Goal: Information Seeking & Learning: Compare options

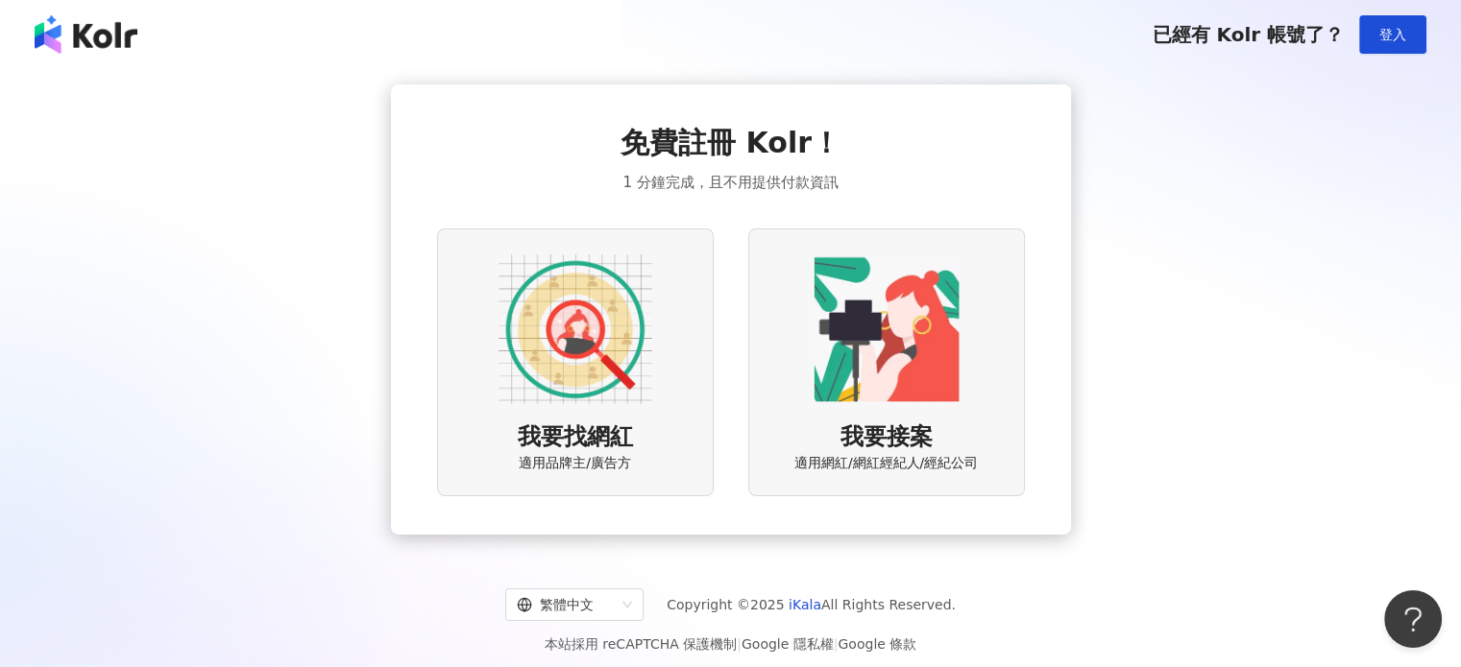
click at [668, 308] on div "我要找網紅 適用品牌主/廣告方" at bounding box center [575, 363] width 277 height 268
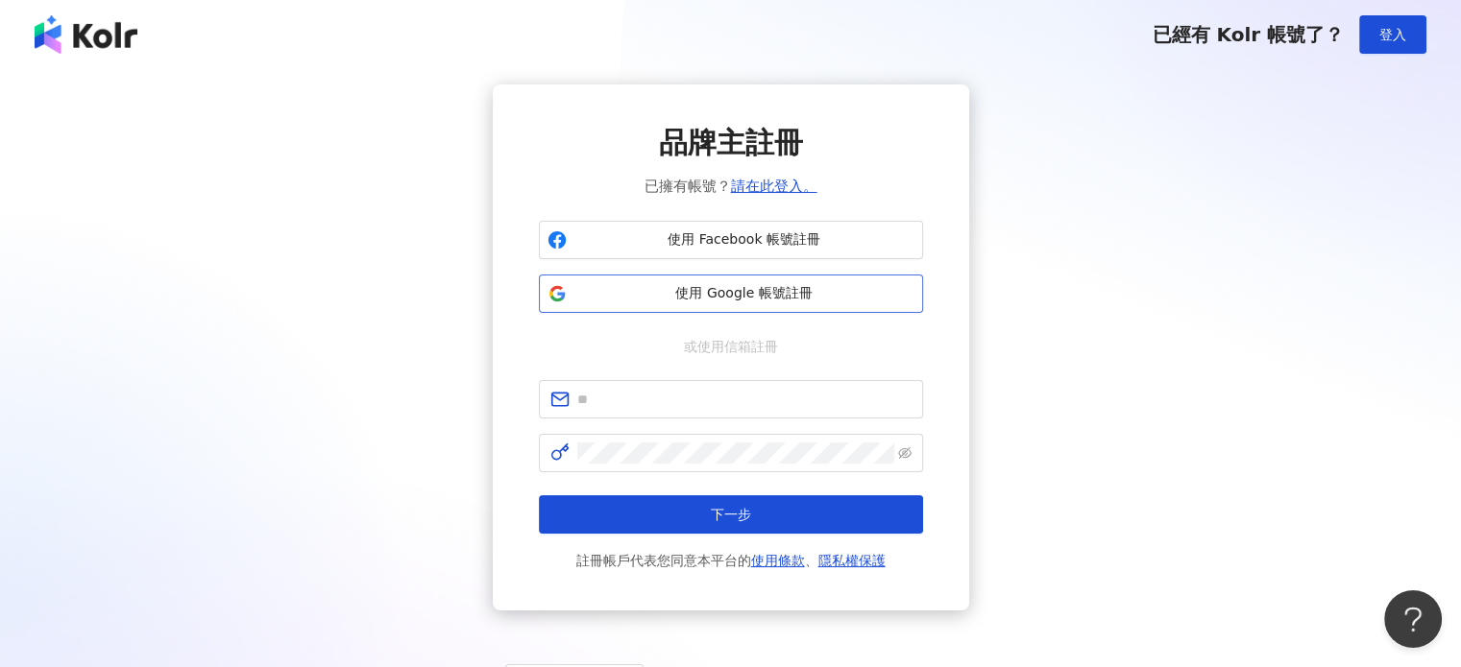
click at [761, 297] on span "使用 Google 帳號註冊" at bounding box center [744, 293] width 340 height 19
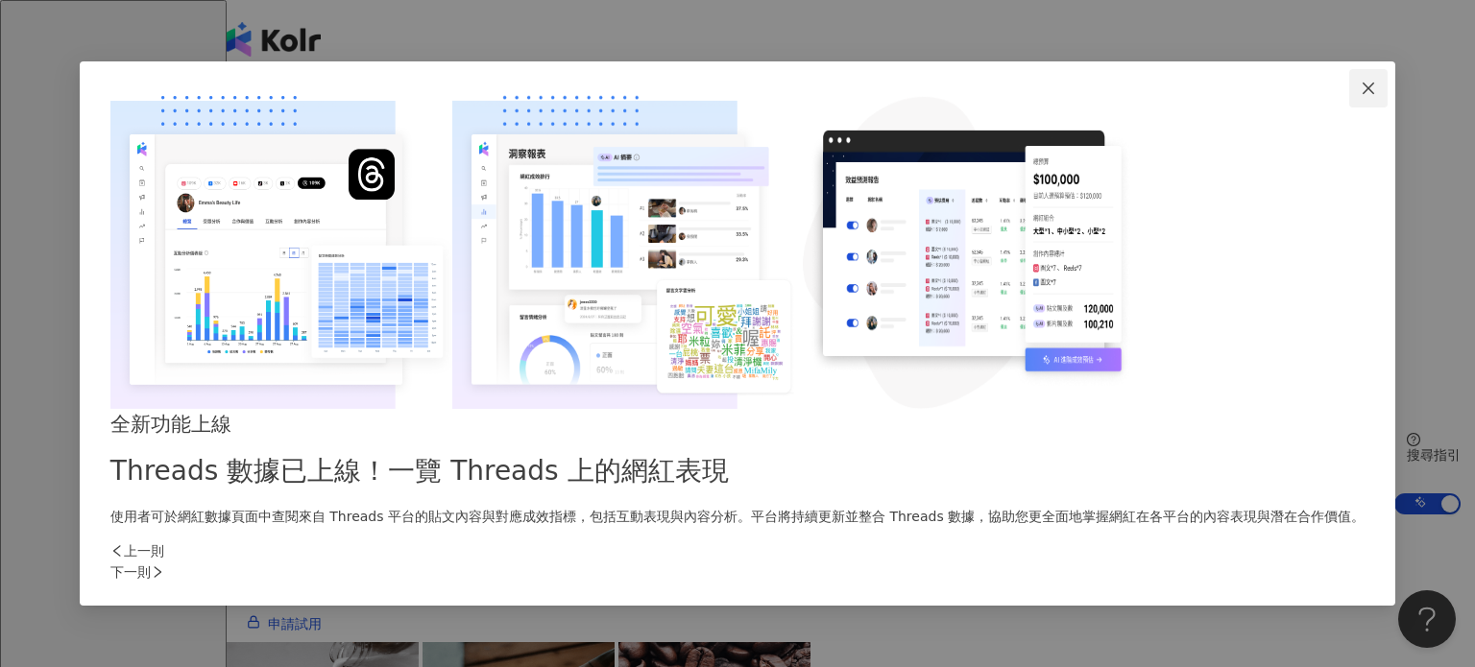
click at [1361, 96] on icon "close" at bounding box center [1368, 88] width 15 height 15
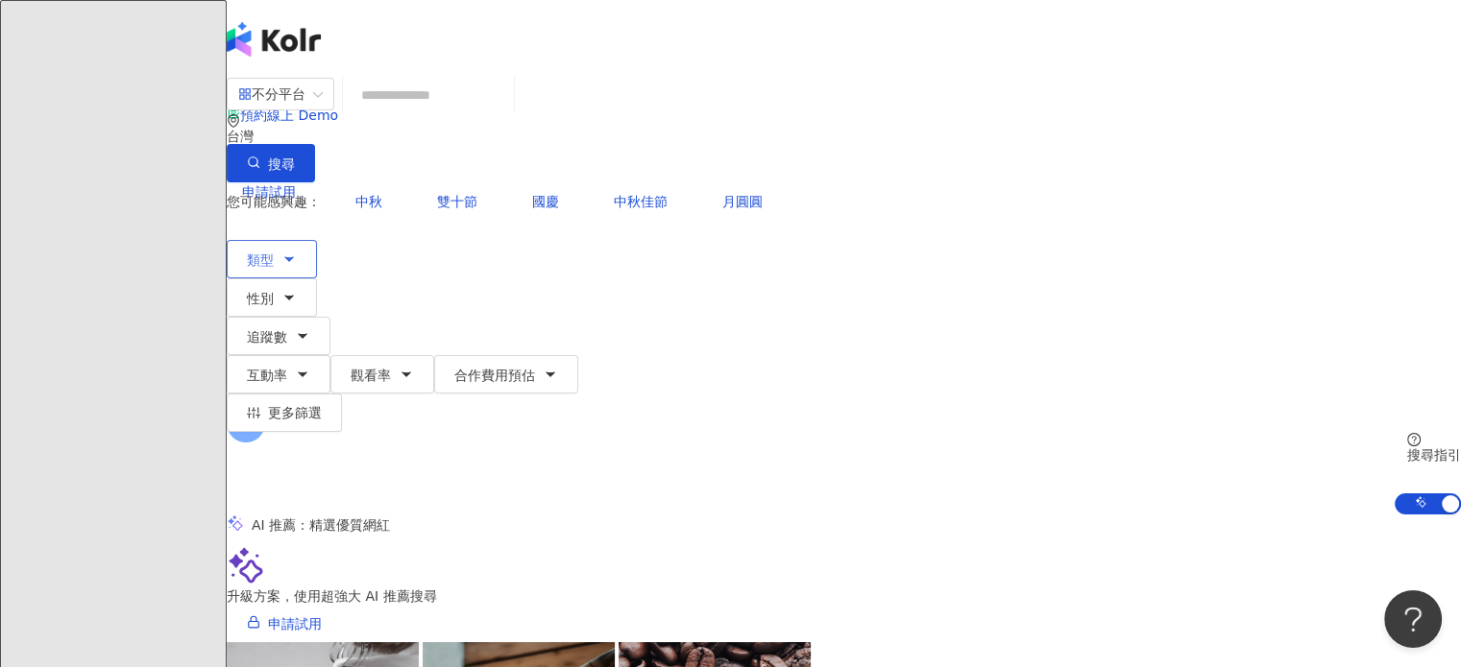
click at [274, 253] on span "類型" at bounding box center [260, 260] width 27 height 15
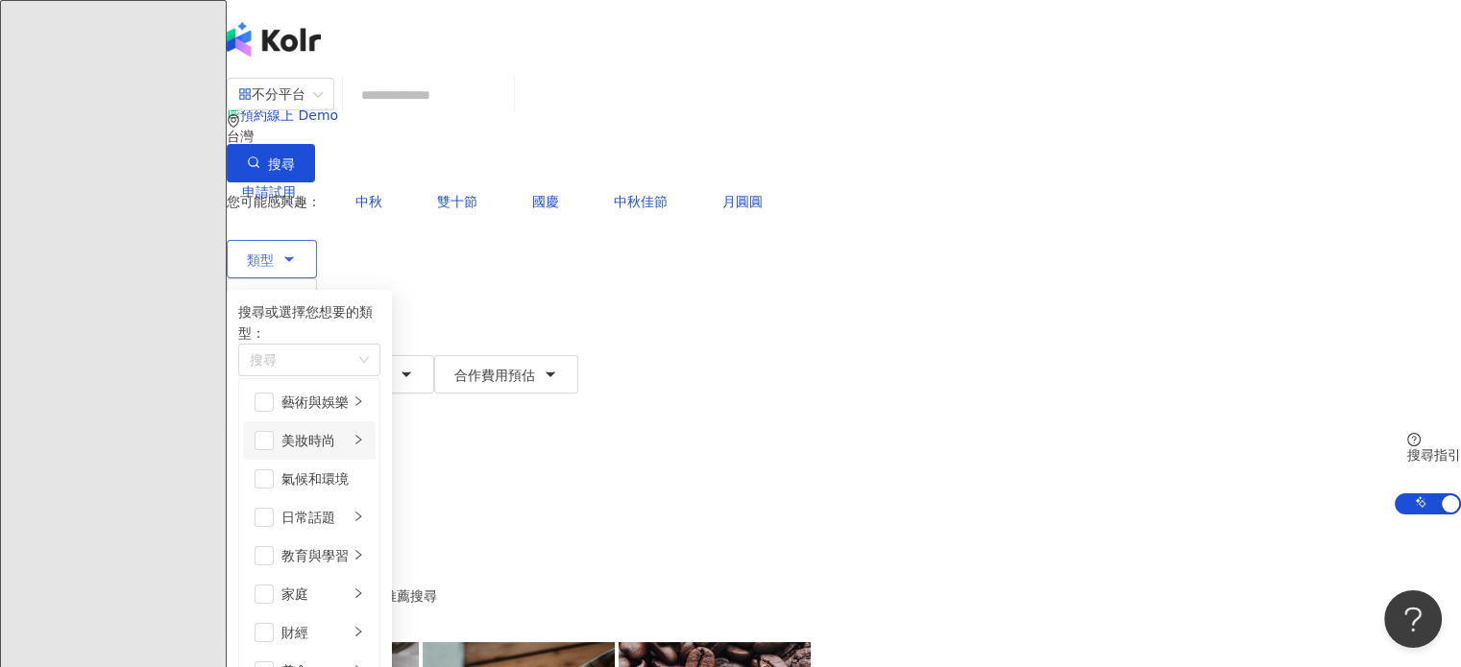
click at [349, 430] on div "美妝時尚" at bounding box center [314, 440] width 67 height 21
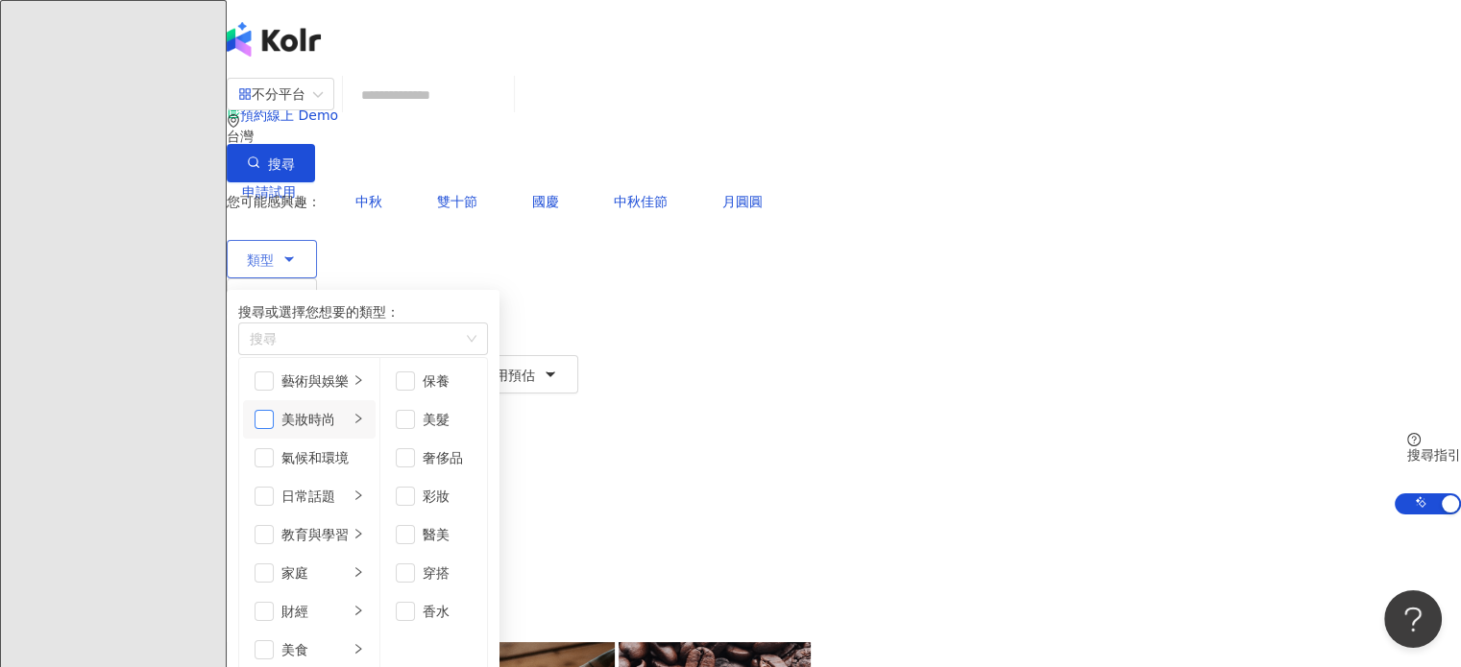
click at [274, 421] on span "button" at bounding box center [263, 419] width 19 height 19
click at [317, 278] on button "性別" at bounding box center [272, 297] width 90 height 38
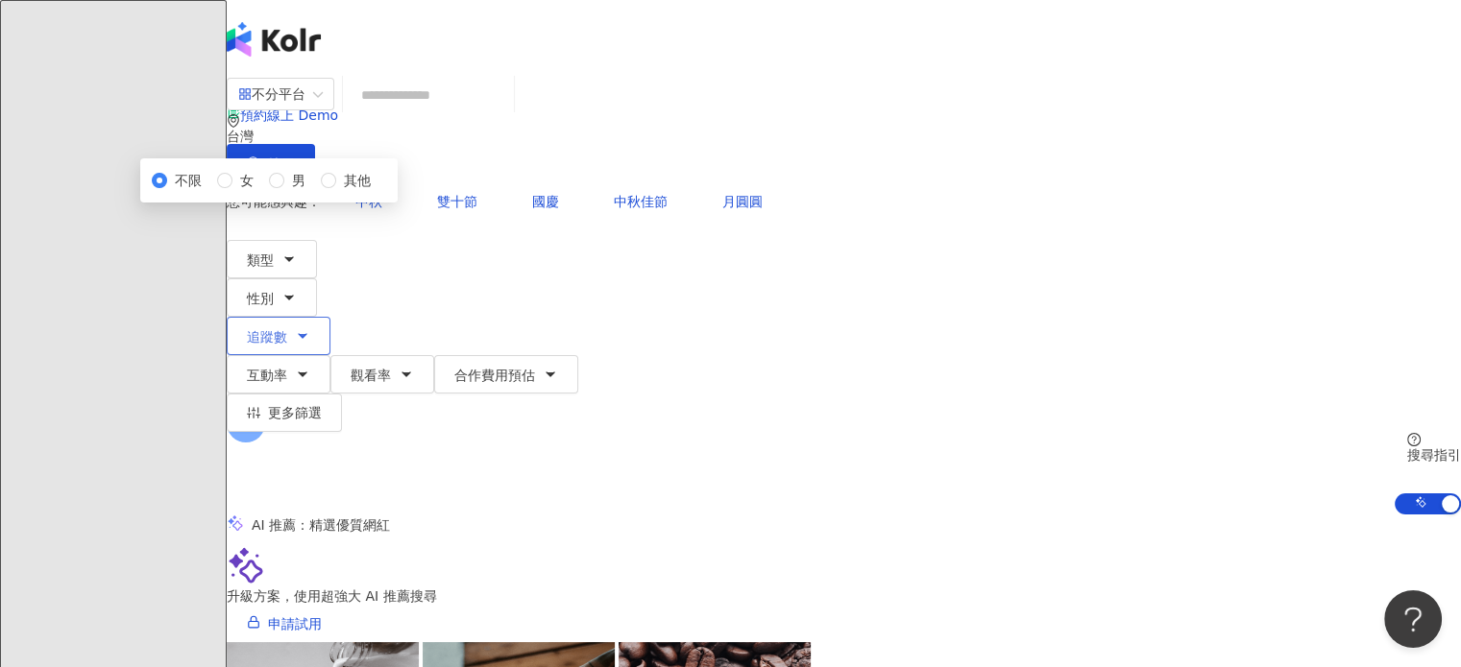
click at [287, 329] on span "追蹤數" at bounding box center [267, 336] width 40 height 15
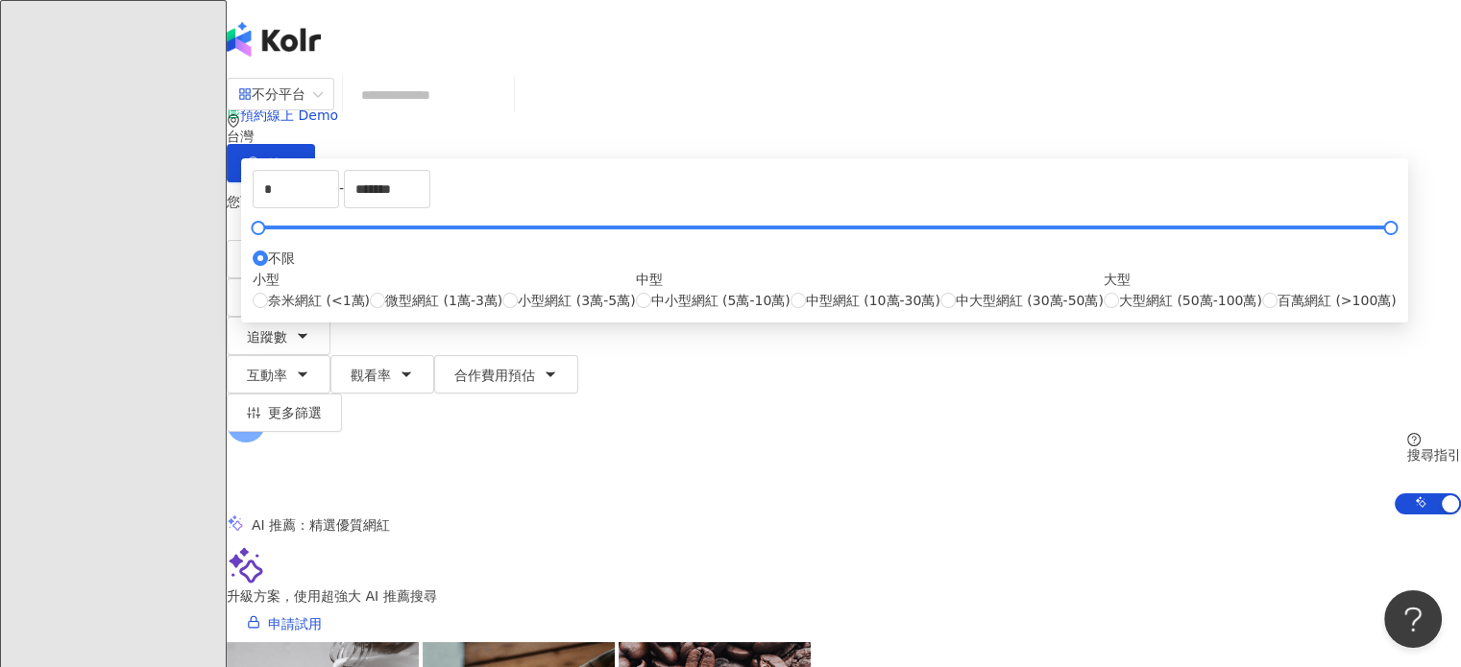
click at [649, 233] on div "不分平台 台灣 搜尋 您可能感興趣： 中秋 雙十節 國慶 中秋佳節 月圓圓 類型 性別 追蹤數 互動率 觀看率 合作費用預估 更多篩選 不限 女 男 其他 *…" at bounding box center [844, 296] width 1234 height 438
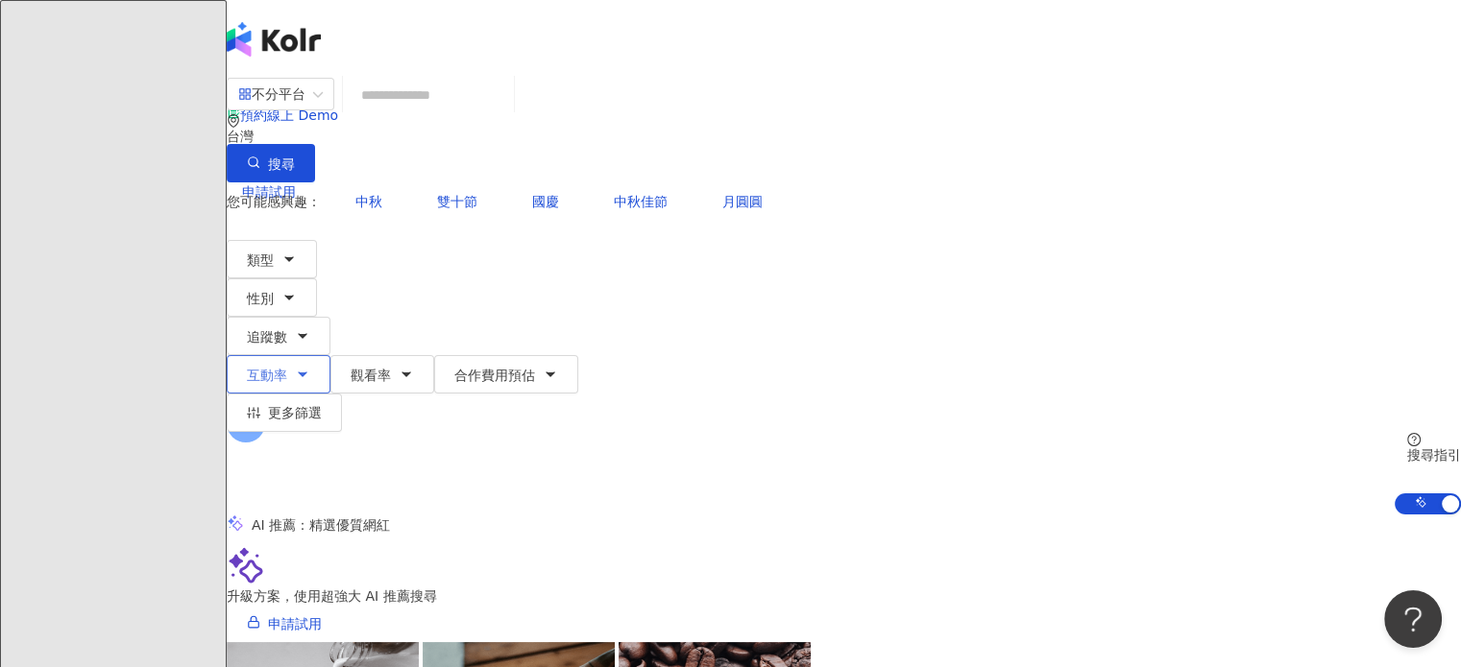
click at [310, 367] on icon "button" at bounding box center [302, 374] width 15 height 15
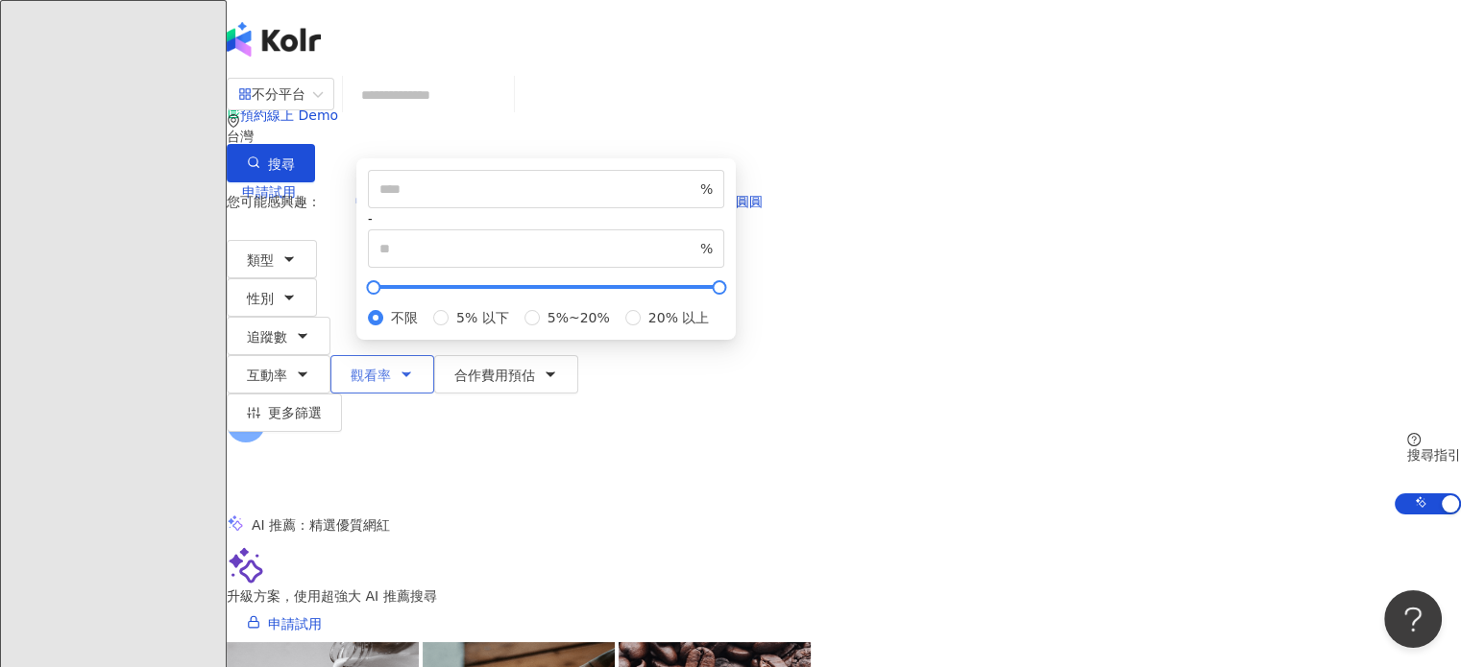
click at [391, 368] on span "觀看率" at bounding box center [370, 375] width 40 height 15
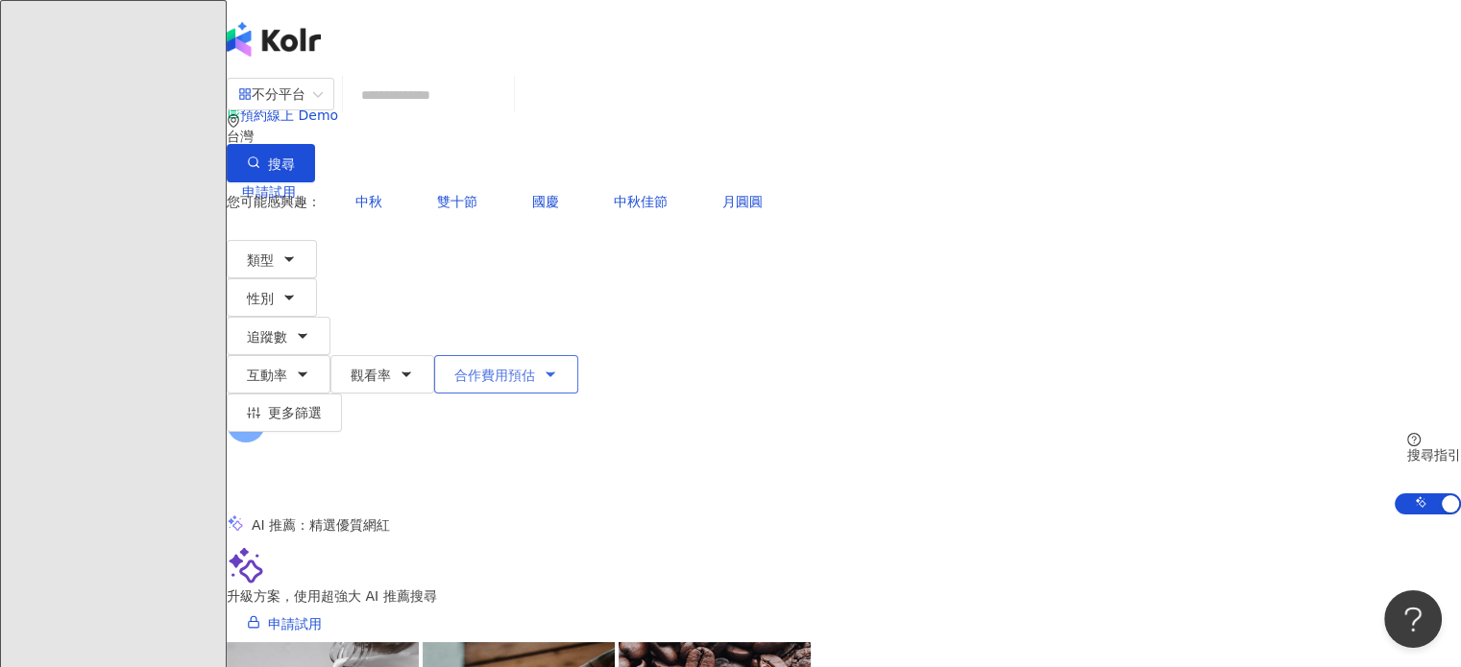
click at [535, 368] on span "合作費用預估" at bounding box center [494, 375] width 81 height 15
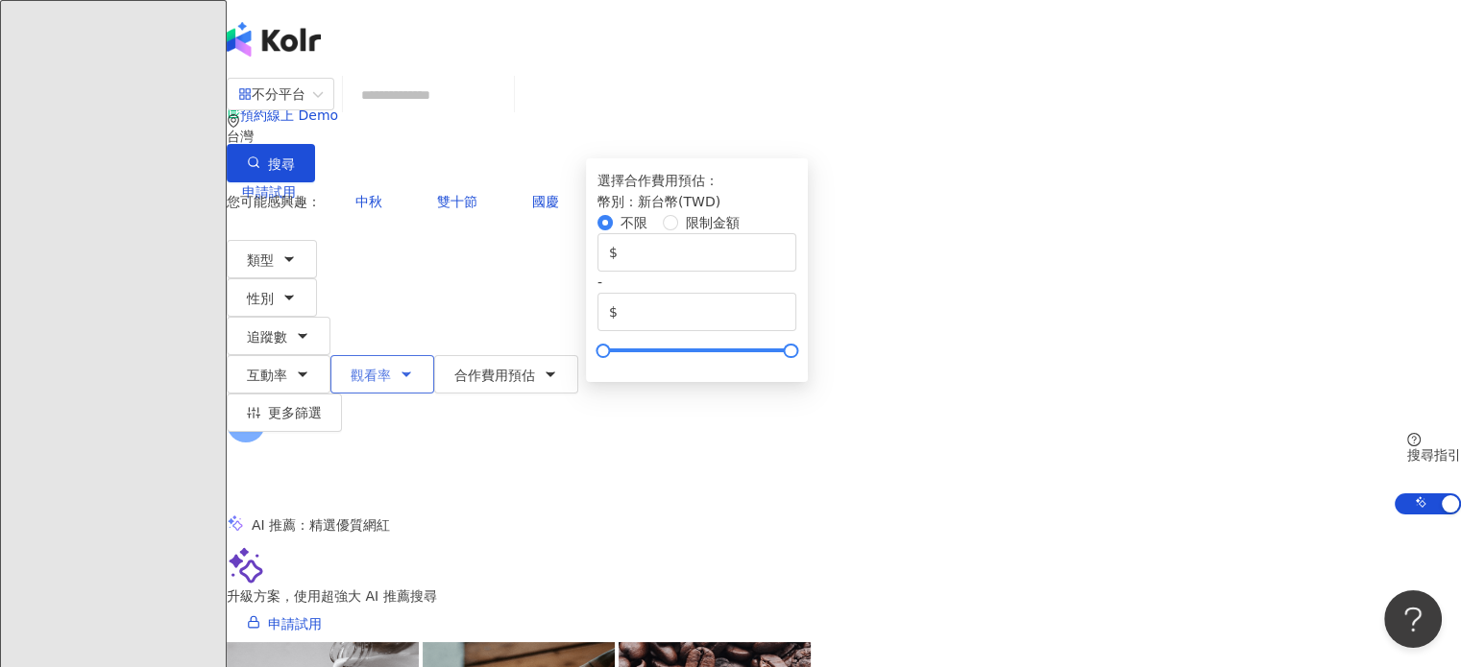
click at [434, 355] on button "觀看率" at bounding box center [382, 374] width 104 height 38
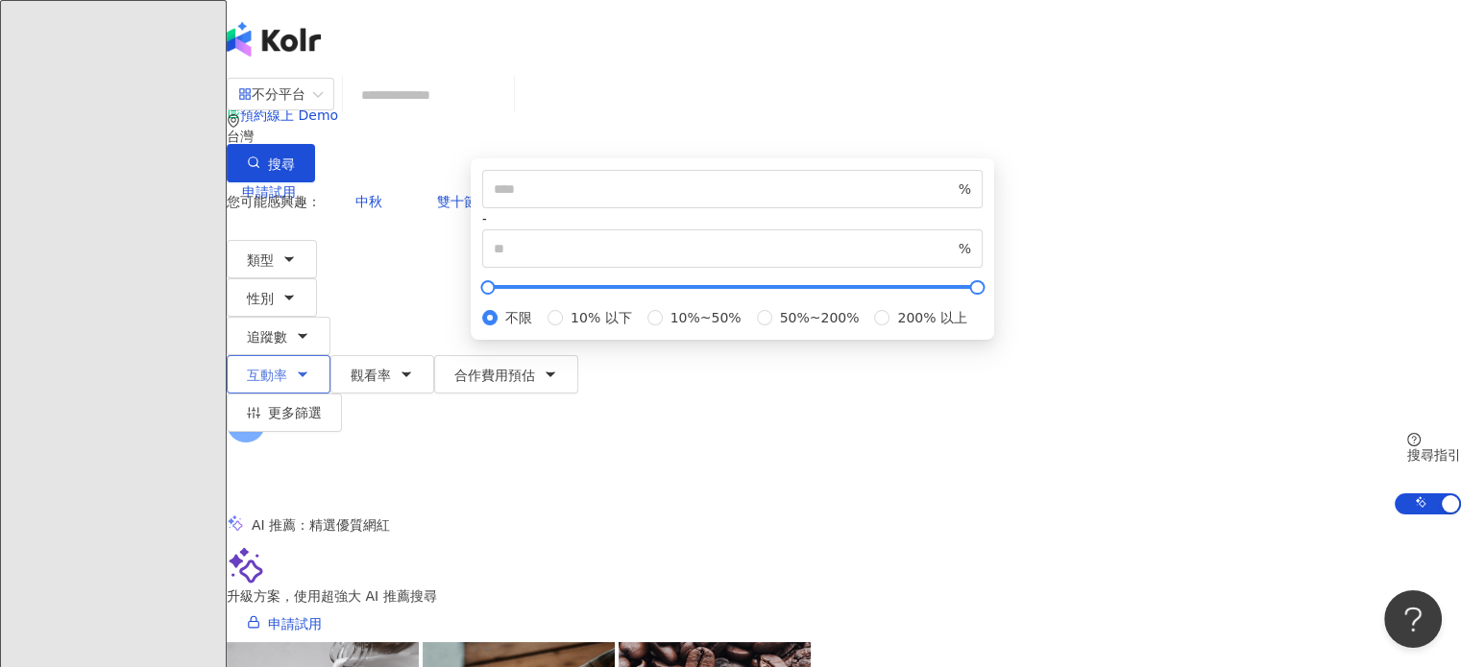
click at [330, 355] on button "互動率" at bounding box center [279, 374] width 104 height 38
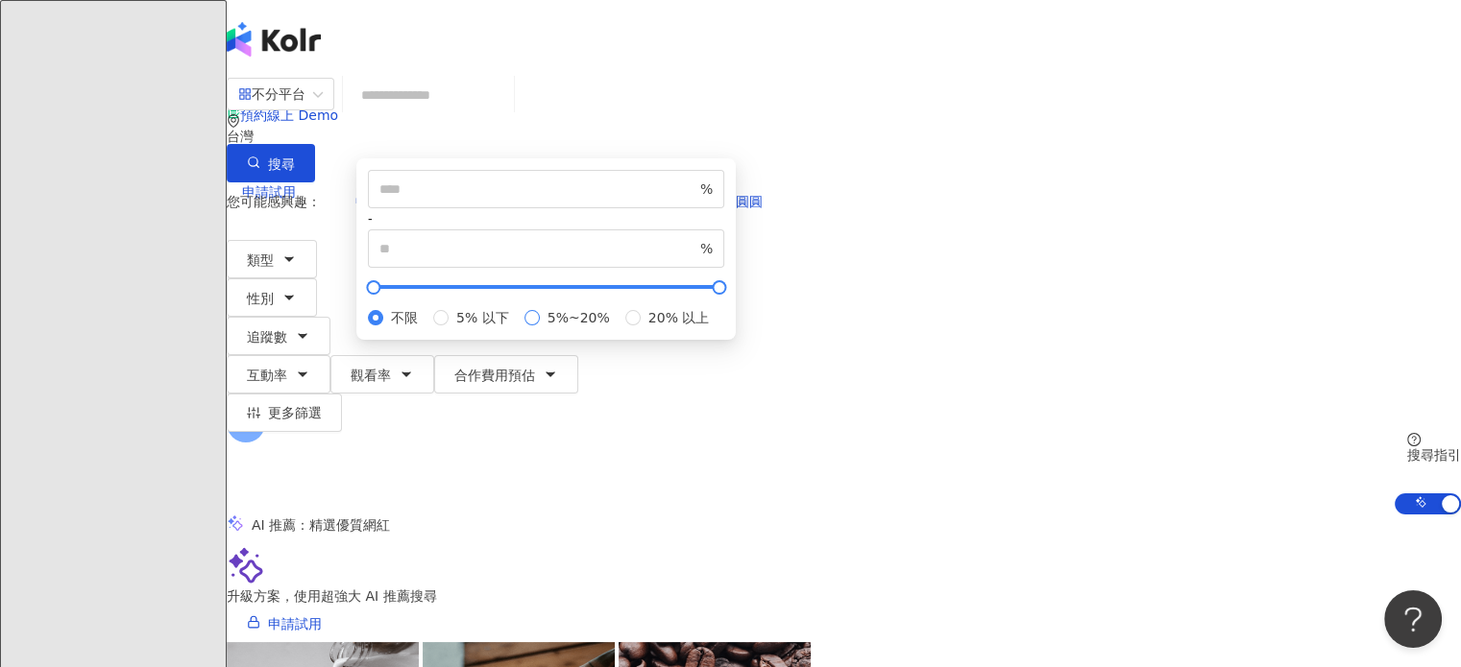
type input "*"
type input "**"
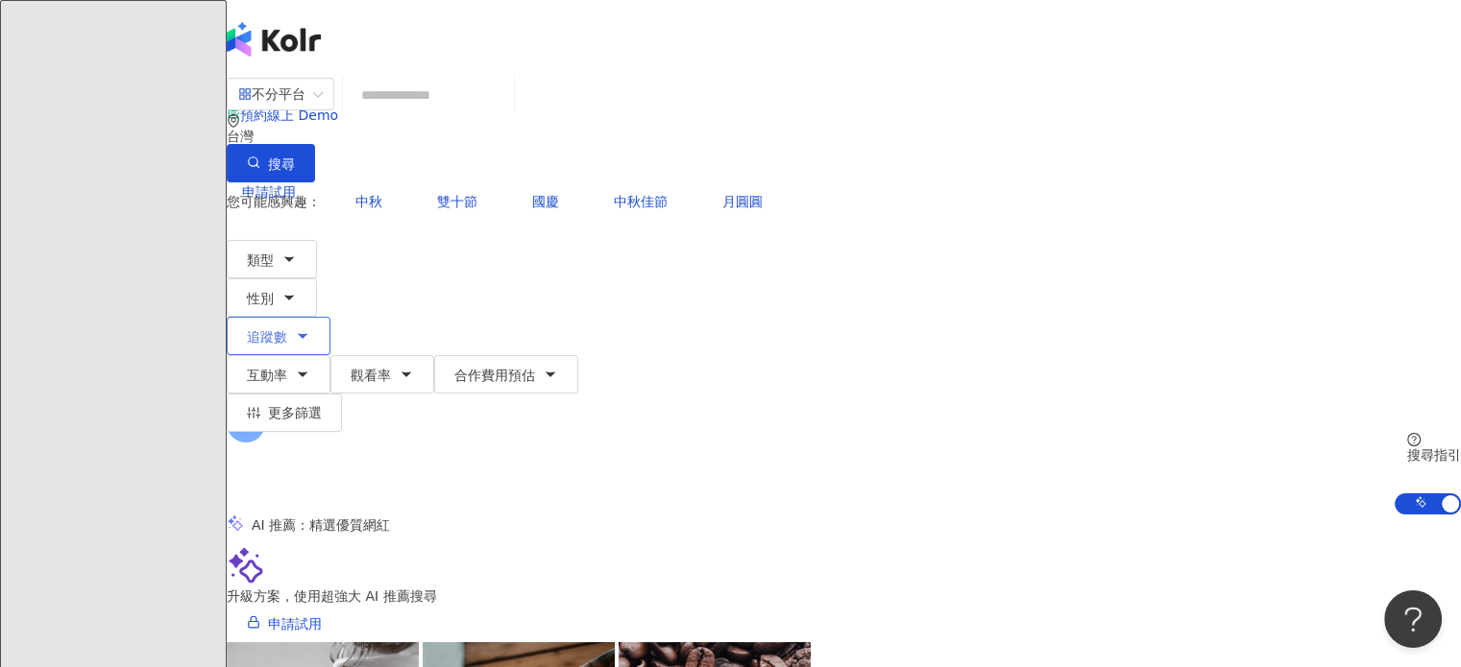
click at [330, 317] on button "追蹤數" at bounding box center [279, 336] width 104 height 38
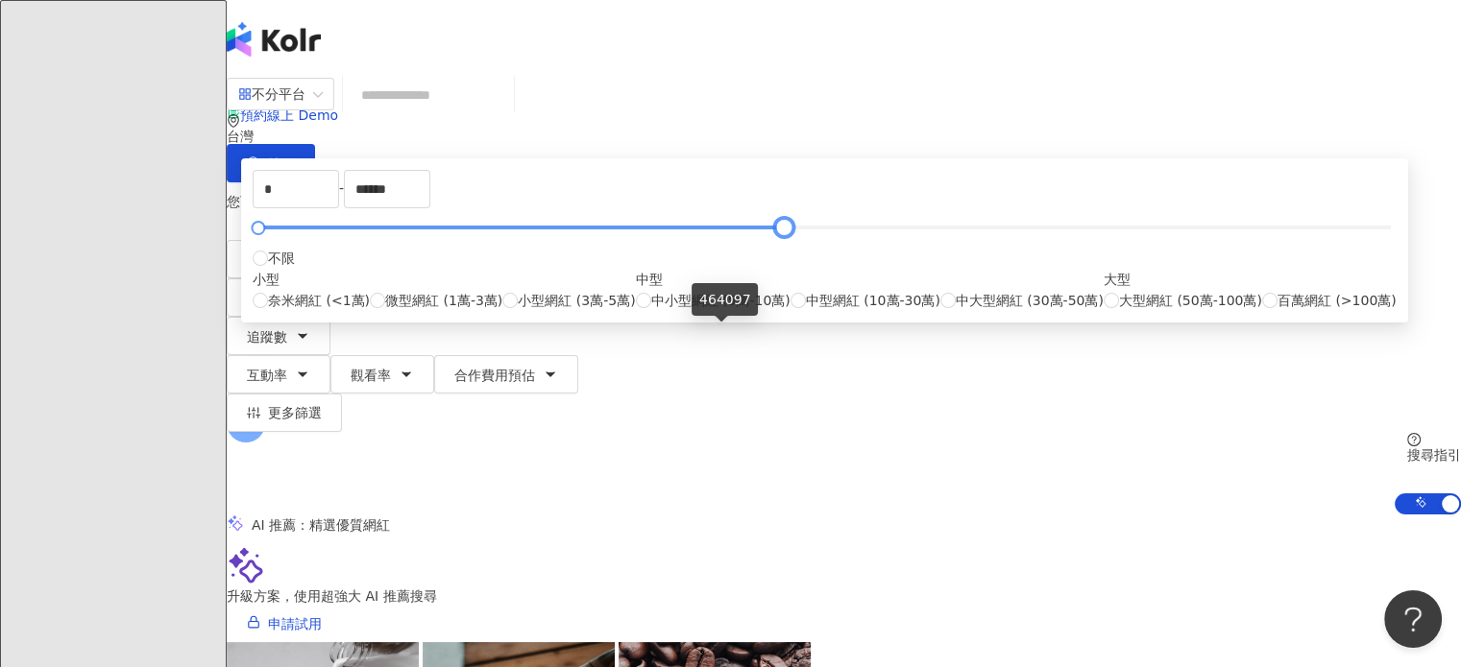
type input "******"
drag, startPoint x: 986, startPoint y: 332, endPoint x: 731, endPoint y: 330, distance: 255.4
click at [805, 233] on div at bounding box center [810, 228] width 11 height 11
click at [647, 311] on div "小型 奈米網紅 (<1萬) 微型網紅 (1萬-3萬) 小型網紅 (3萬-5萬) 中型 中小型網紅 (5萬-10萬) 中型網紅 (10萬-30萬) 中大型網紅 …" at bounding box center [825, 290] width 1144 height 42
type input "*****"
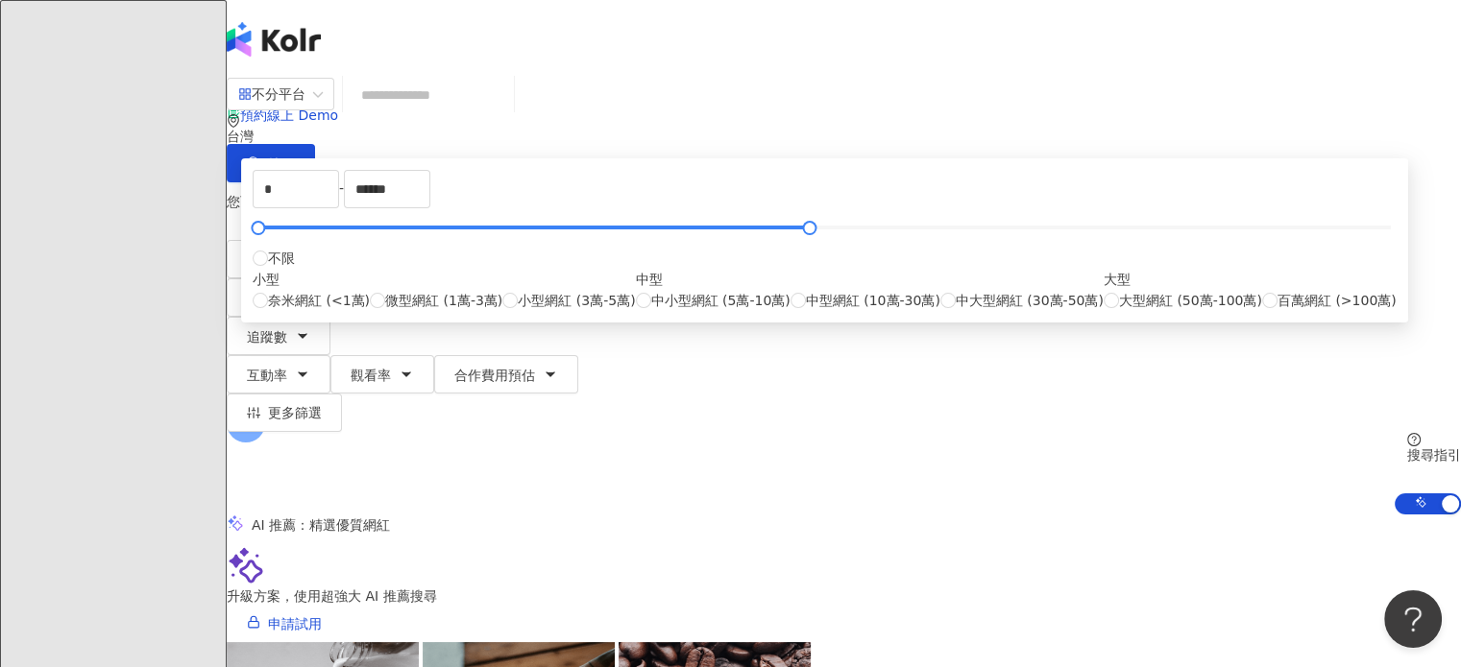
type input "*****"
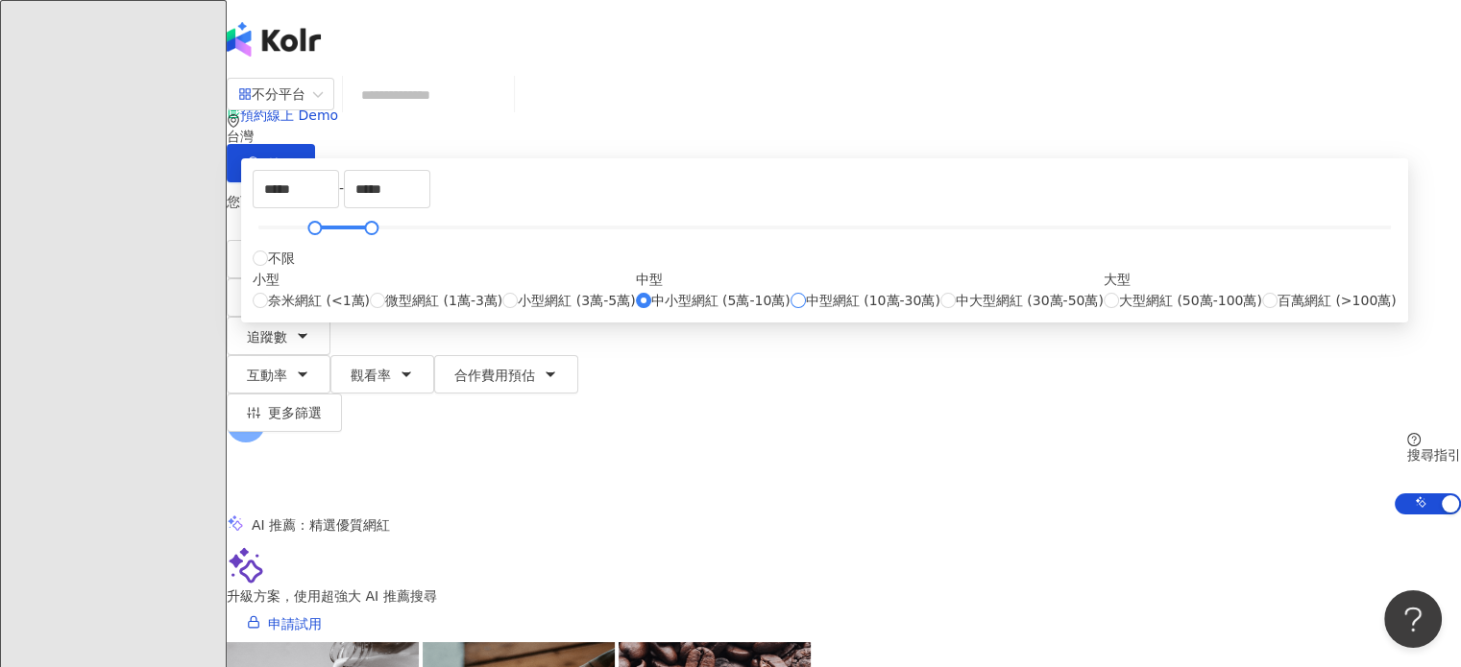
type input "******"
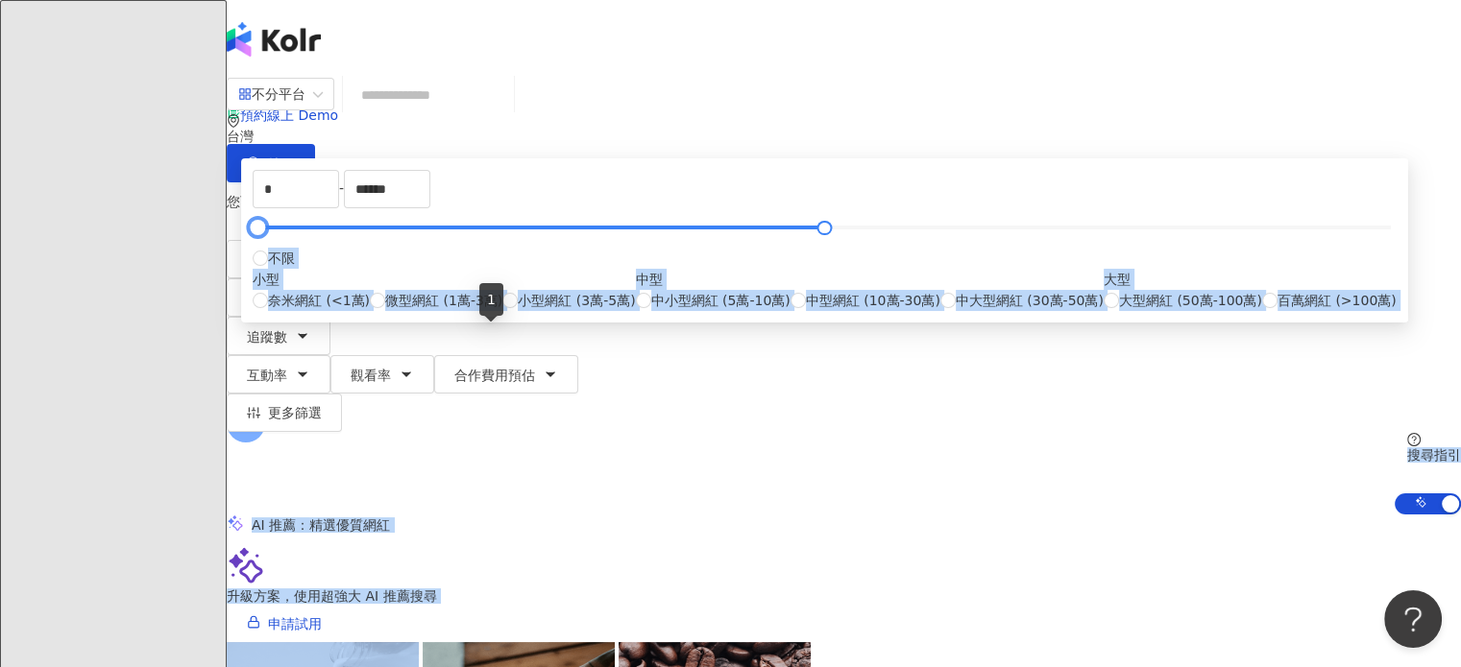
drag, startPoint x: 638, startPoint y: 333, endPoint x: 460, endPoint y: 325, distance: 177.9
click at [500, 311] on label "微型網紅 (1萬-3萬)" at bounding box center [436, 300] width 133 height 21
type input "*****"
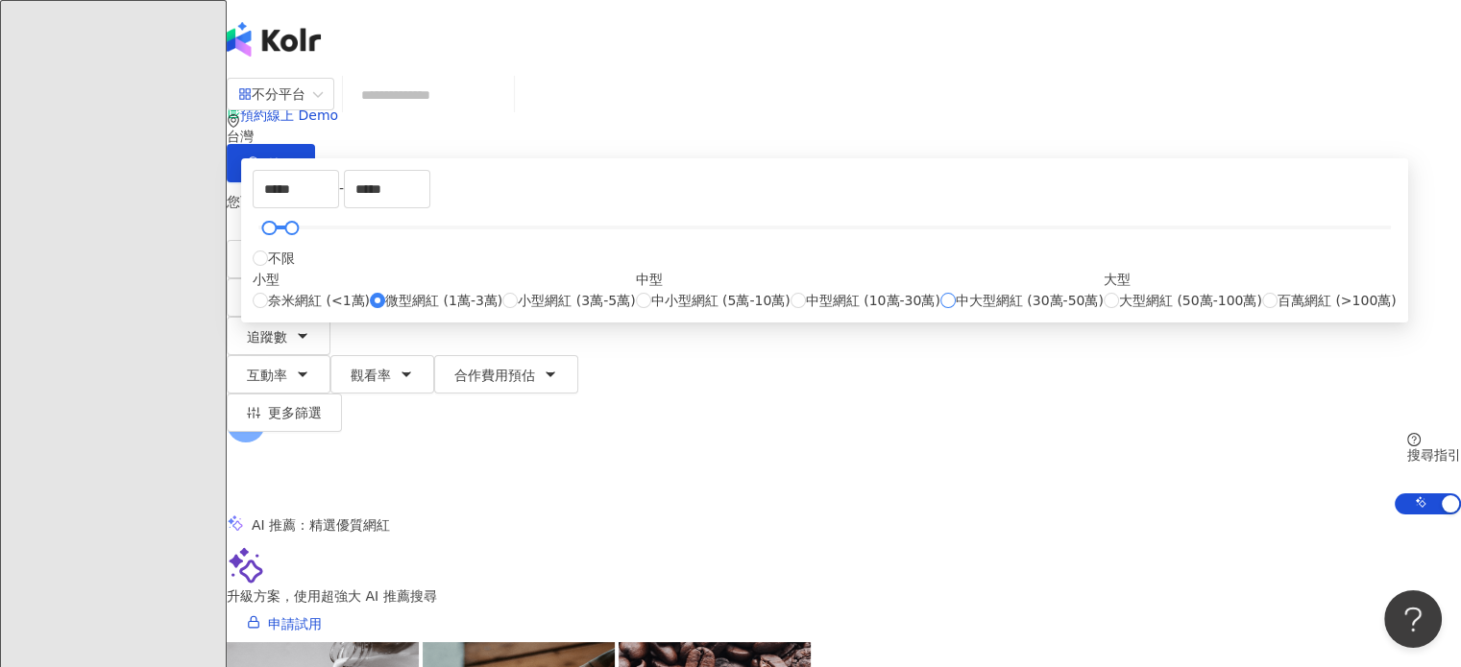
click at [955, 311] on span "中大型網紅 (30萬-50萬)" at bounding box center [1029, 300] width 148 height 21
type input "******"
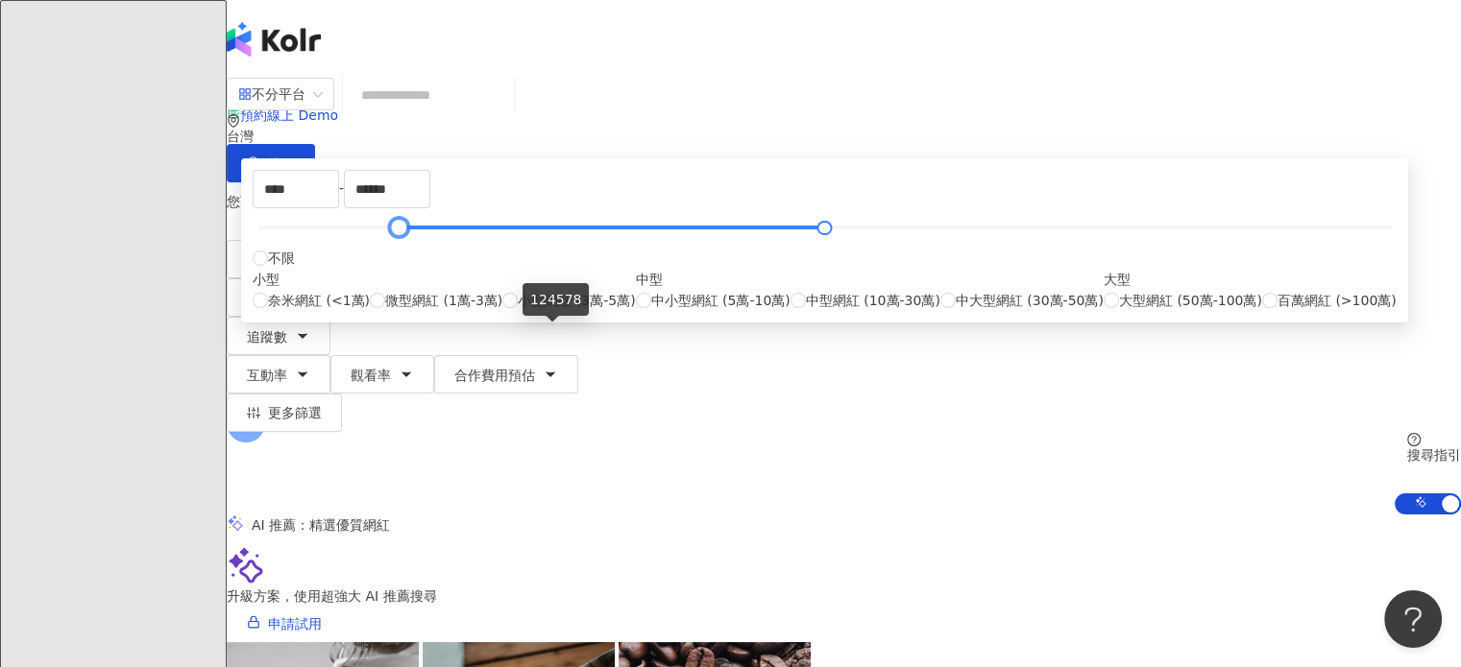
type input "*"
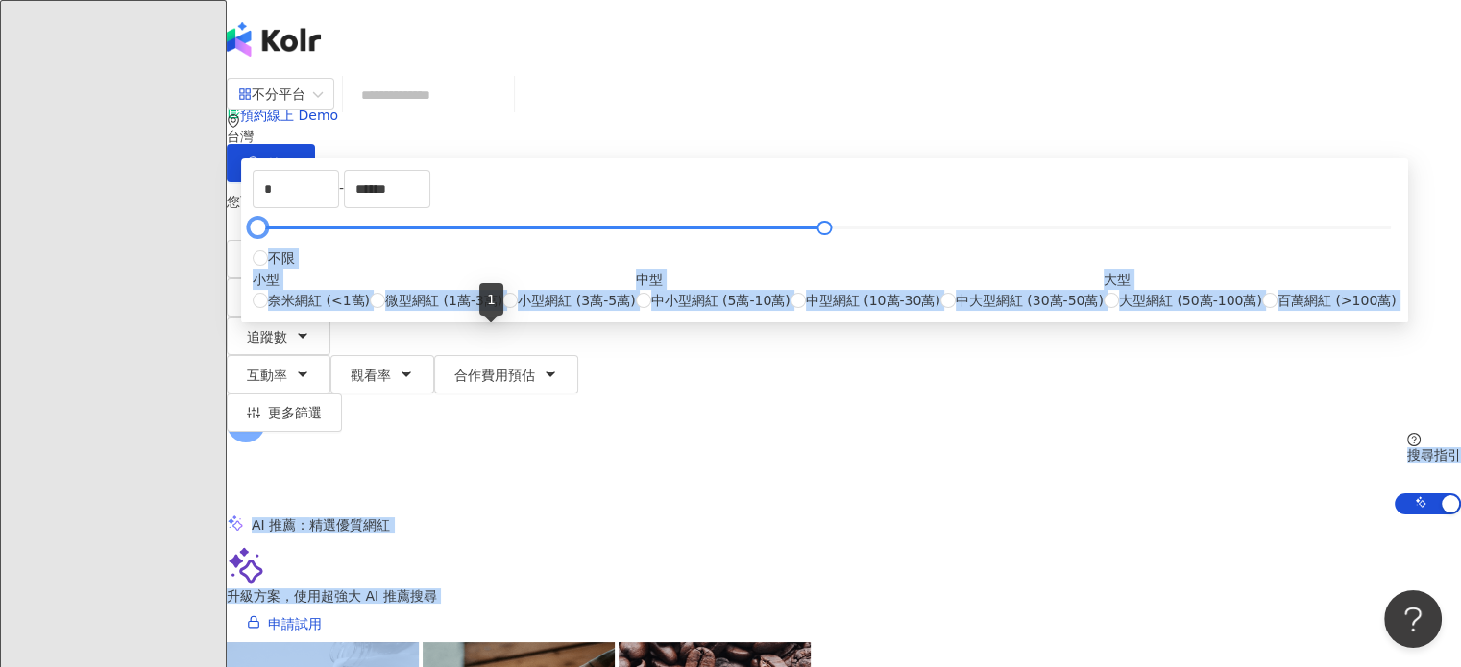
drag, startPoint x: 637, startPoint y: 333, endPoint x: 374, endPoint y: 337, distance: 263.1
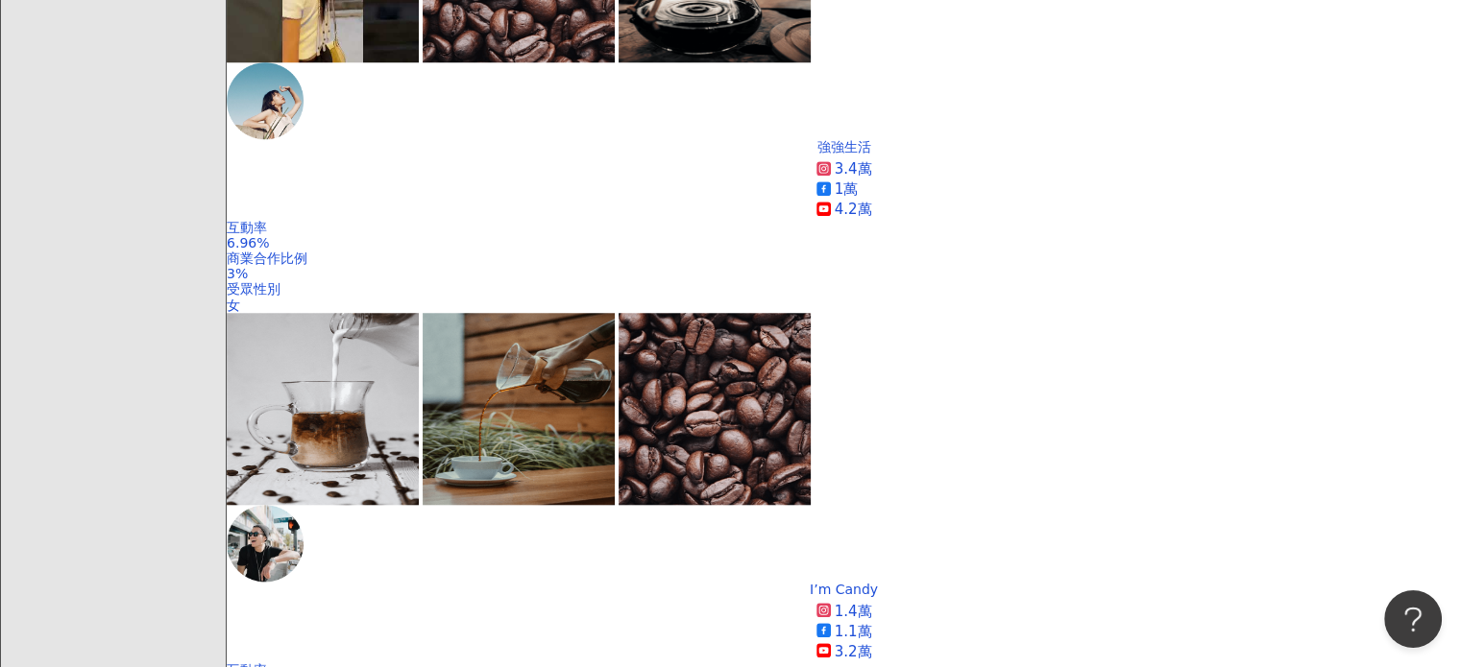
scroll to position [2041, 0]
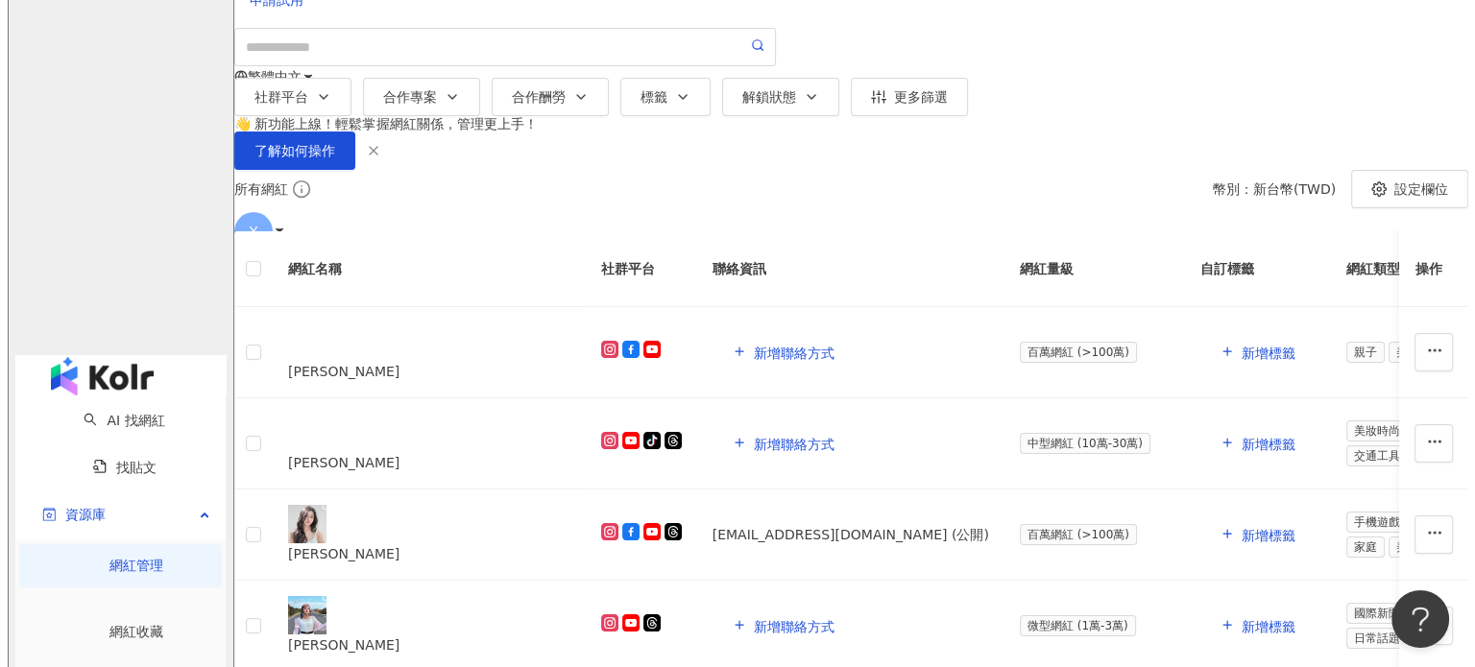
scroll to position [192, 0]
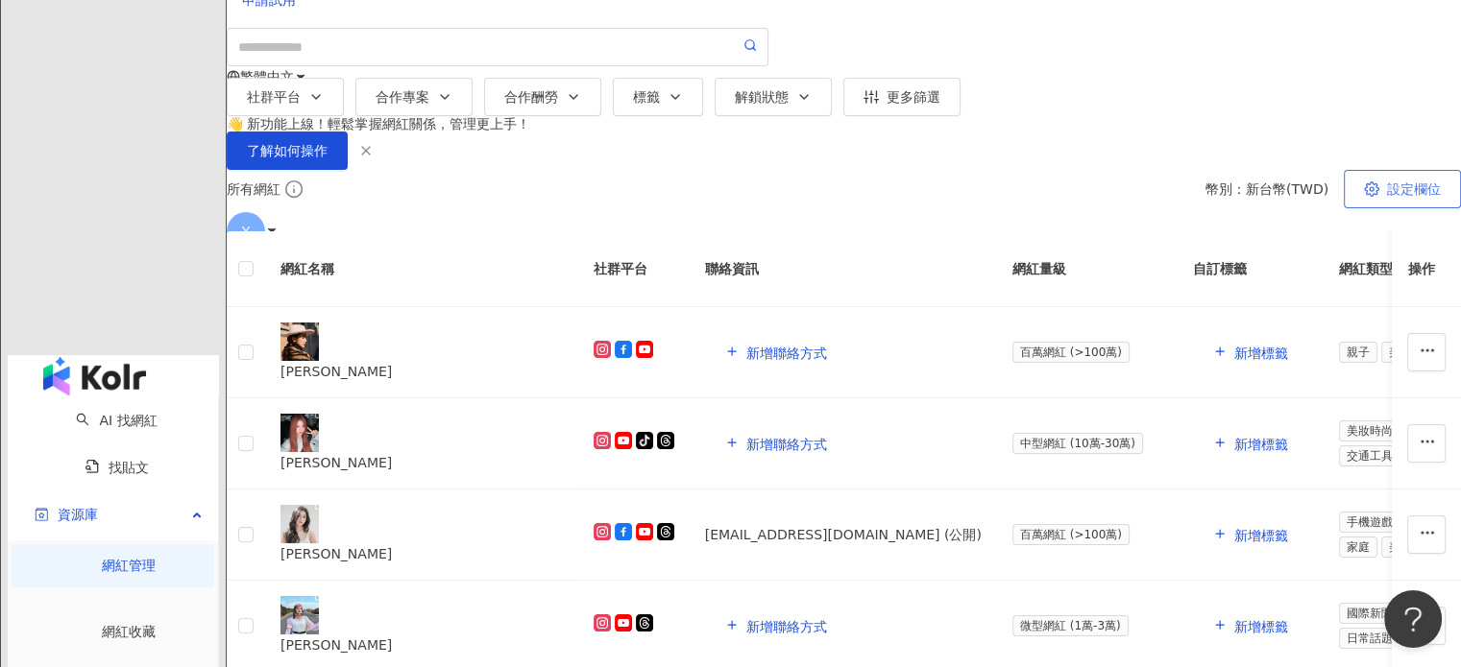
click at [1343, 208] on button "設定欄位" at bounding box center [1401, 189] width 117 height 38
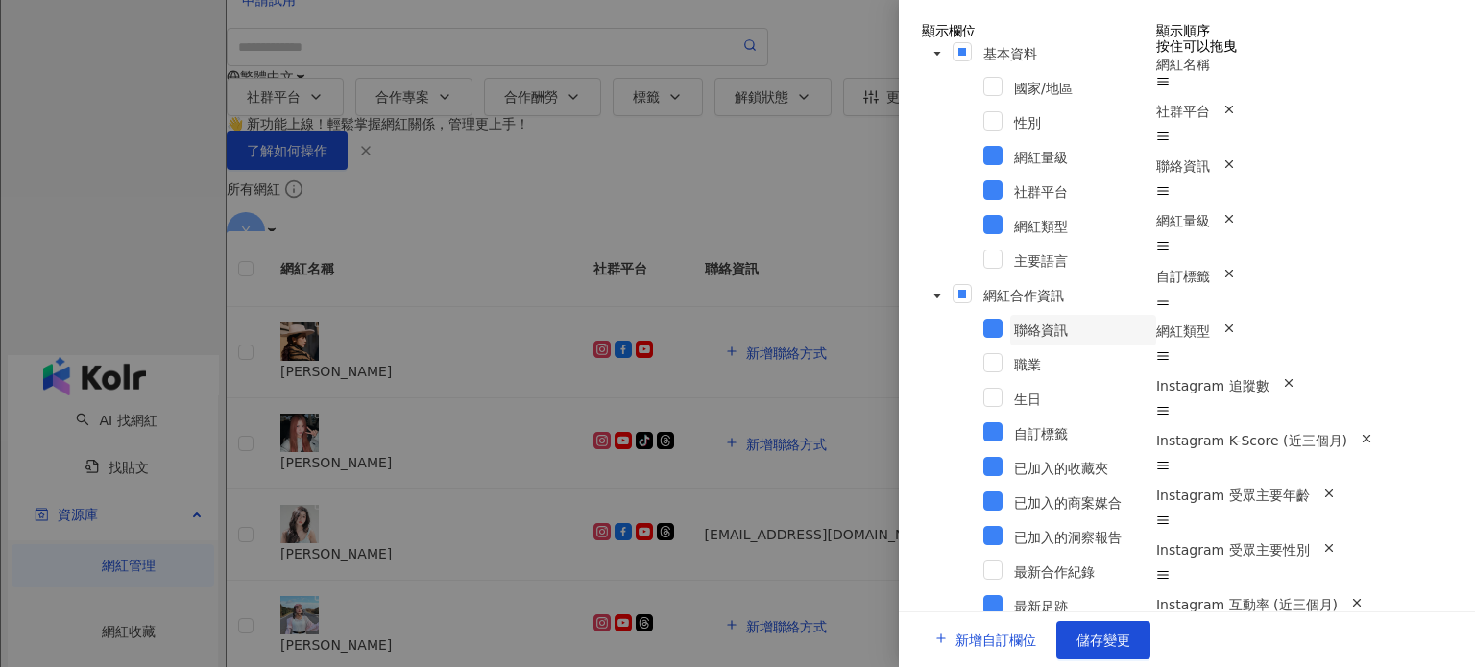
scroll to position [1183, 0]
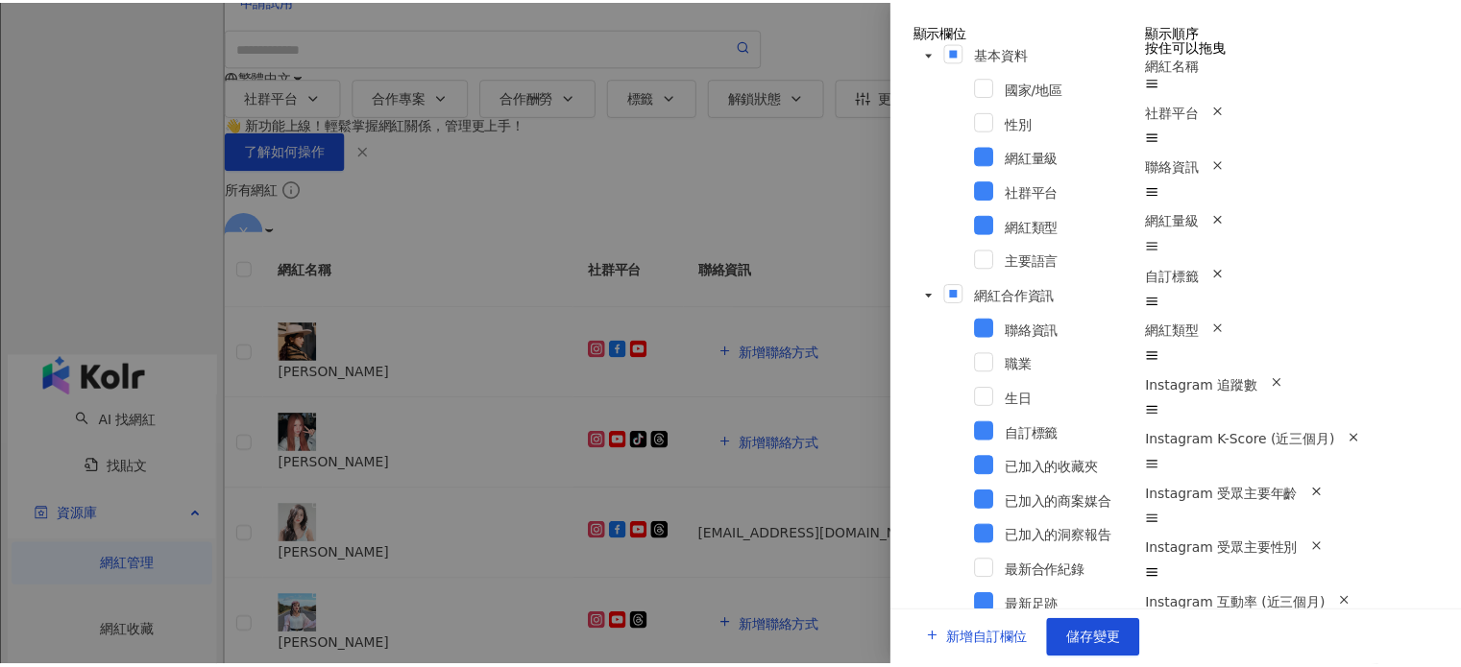
scroll to position [1506, 0]
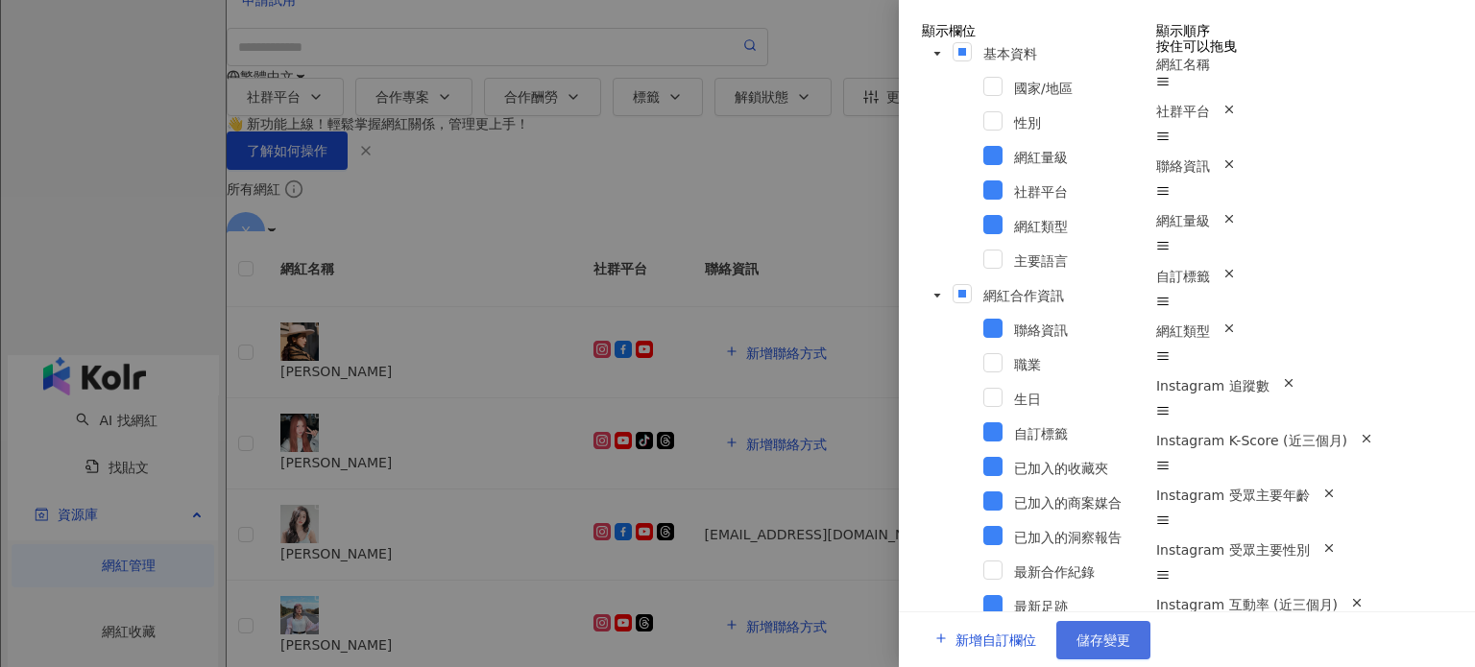
click at [1130, 633] on span "儲存變更" at bounding box center [1103, 640] width 54 height 15
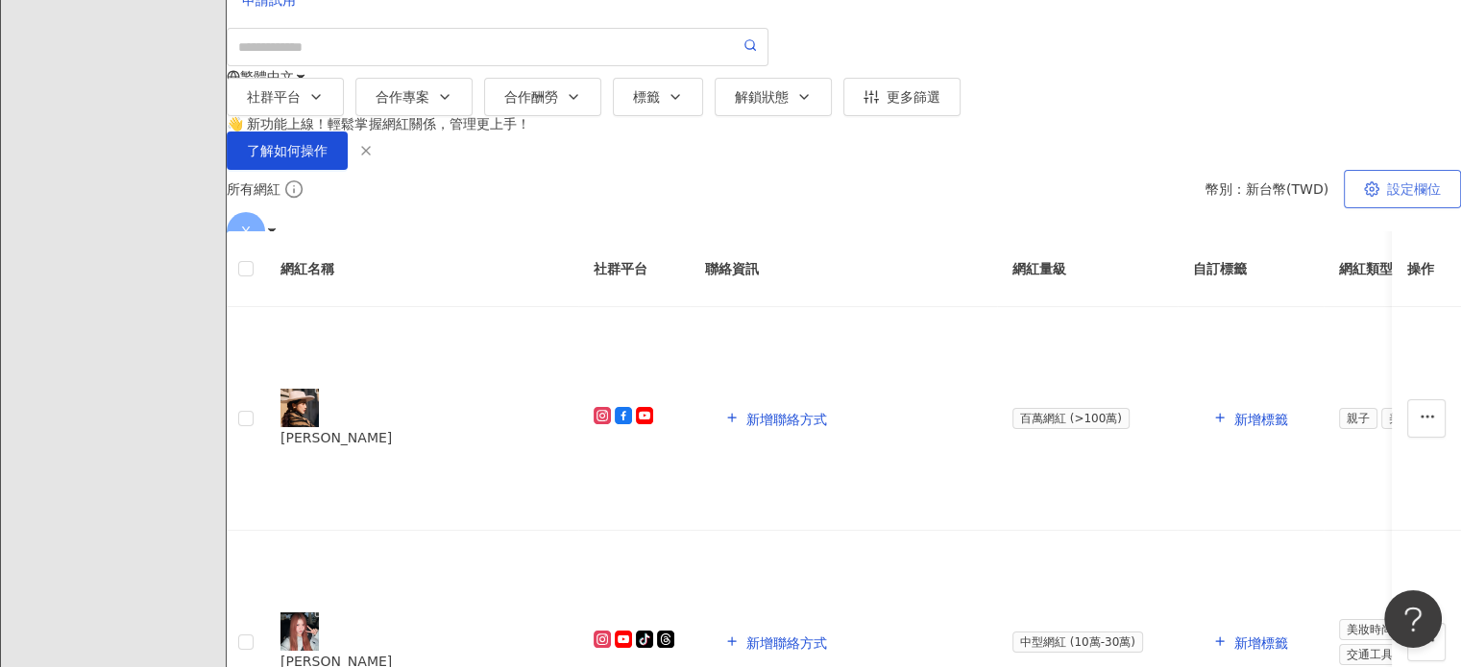
click at [1387, 197] on span "設定欄位" at bounding box center [1414, 188] width 54 height 15
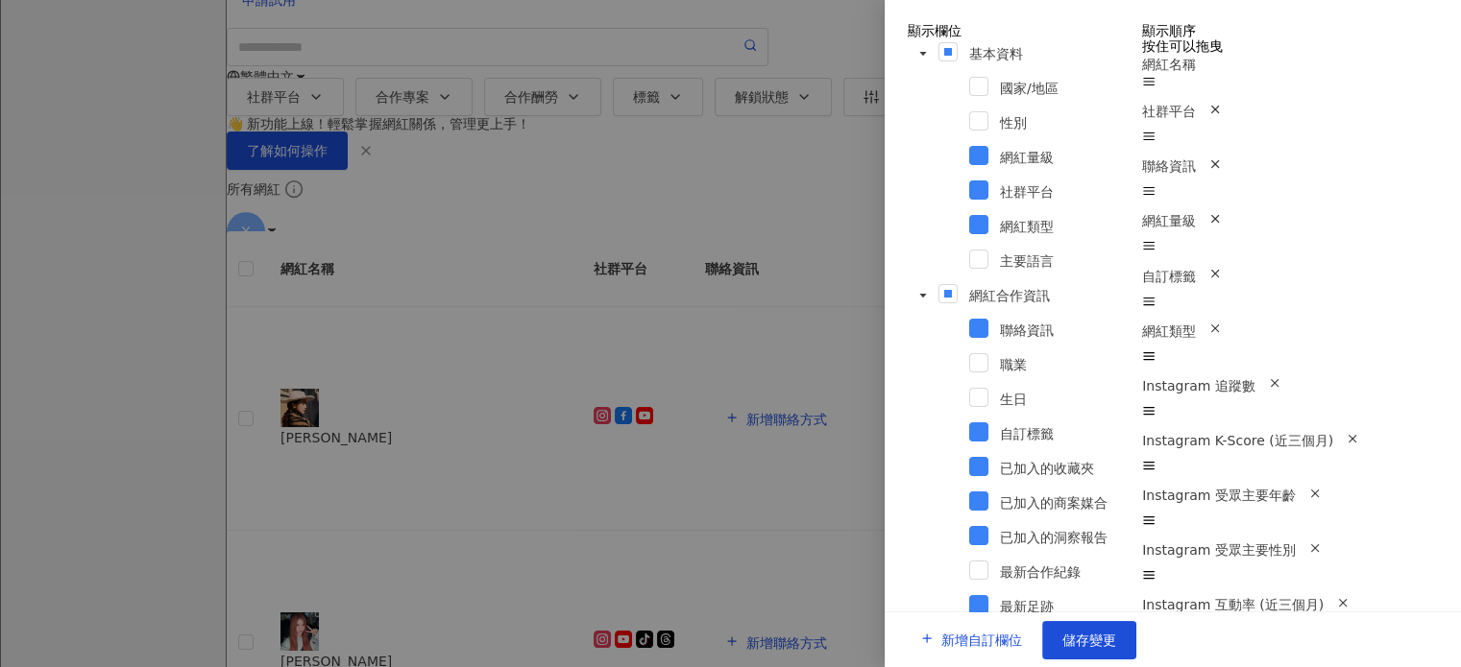
click at [843, 243] on div at bounding box center [730, 333] width 1461 height 667
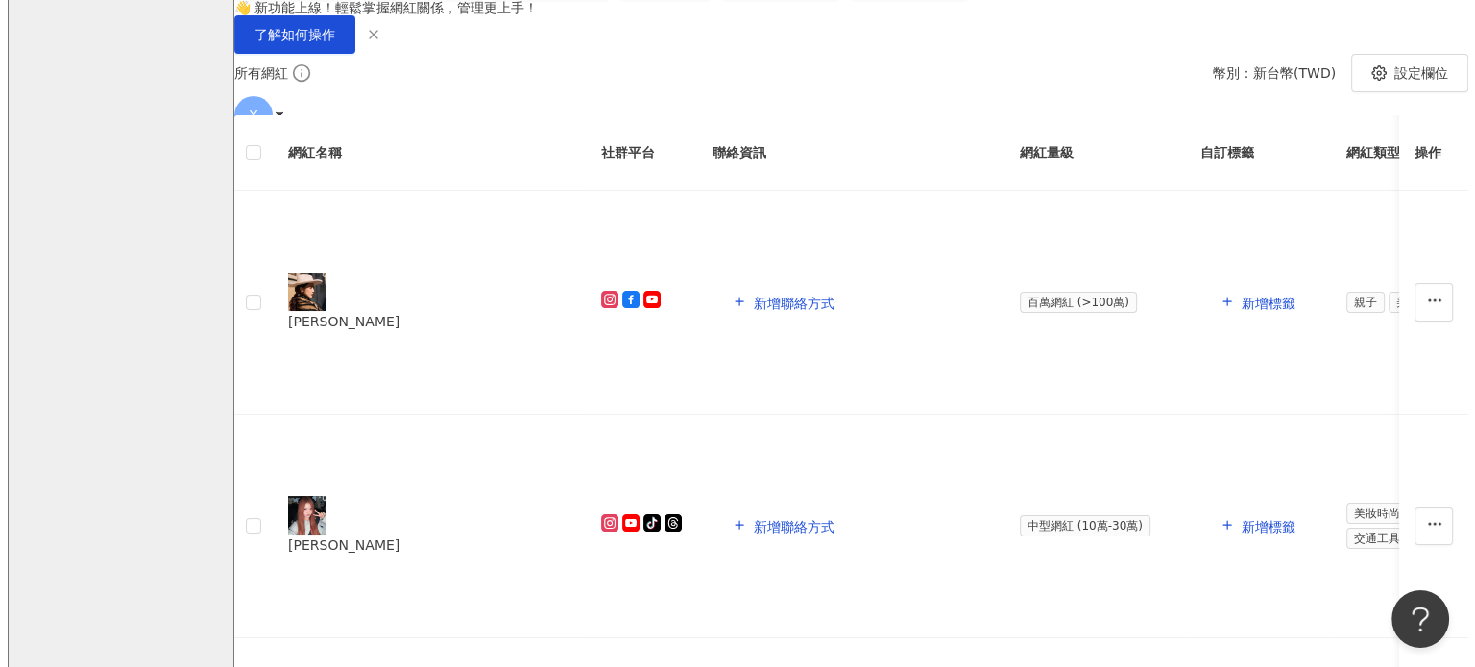
scroll to position [96, 0]
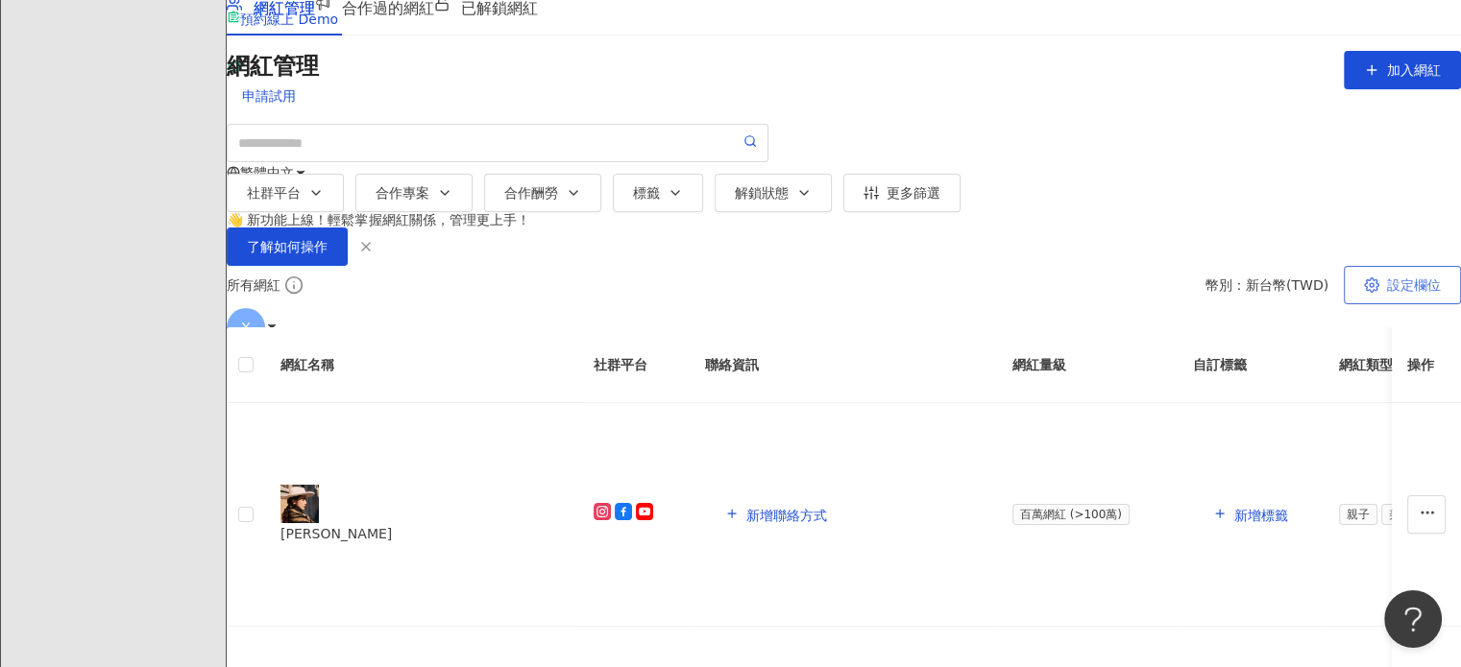
click at [1387, 293] on span "設定欄位" at bounding box center [1414, 285] width 54 height 15
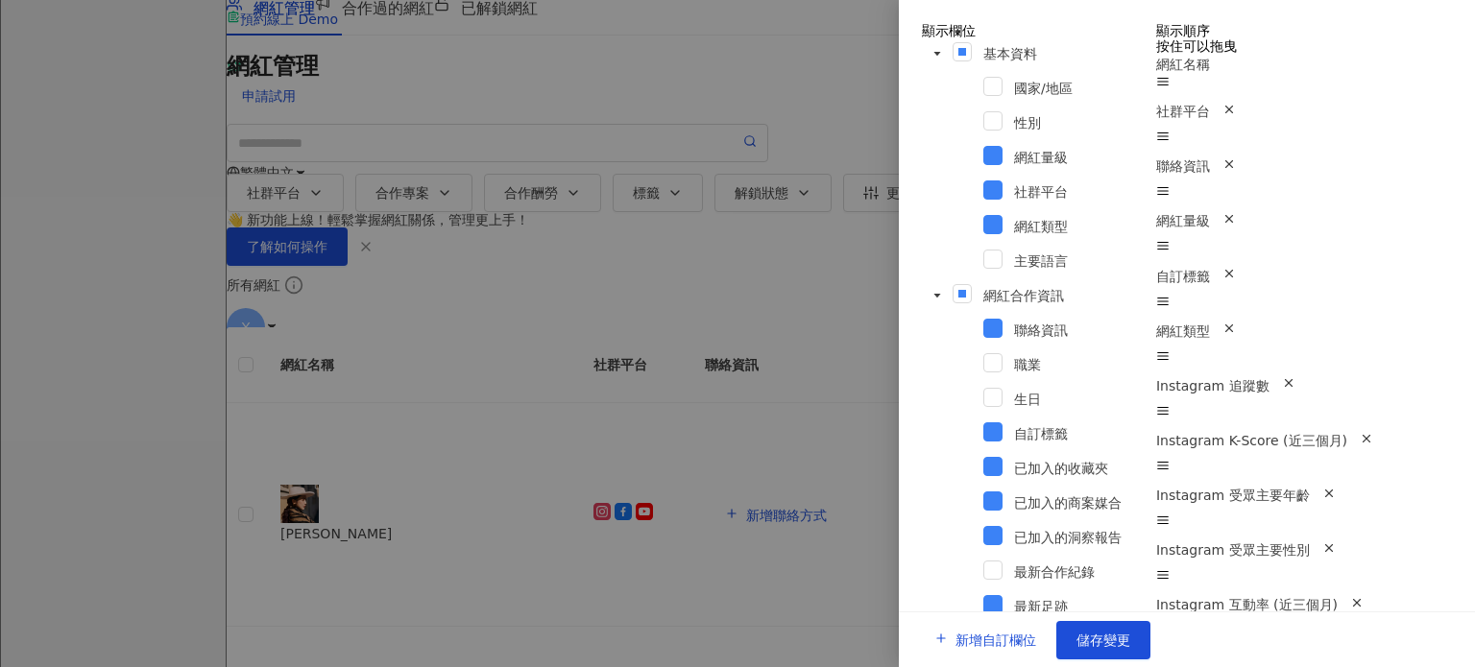
scroll to position [0, 0]
click at [1014, 96] on span "國家/地區" at bounding box center [1043, 88] width 59 height 15
click at [1170, 91] on span at bounding box center [1162, 83] width 13 height 15
click at [1014, 96] on span "國家/地區" at bounding box center [1043, 88] width 59 height 15
click at [932, 138] on span at bounding box center [937, 123] width 31 height 31
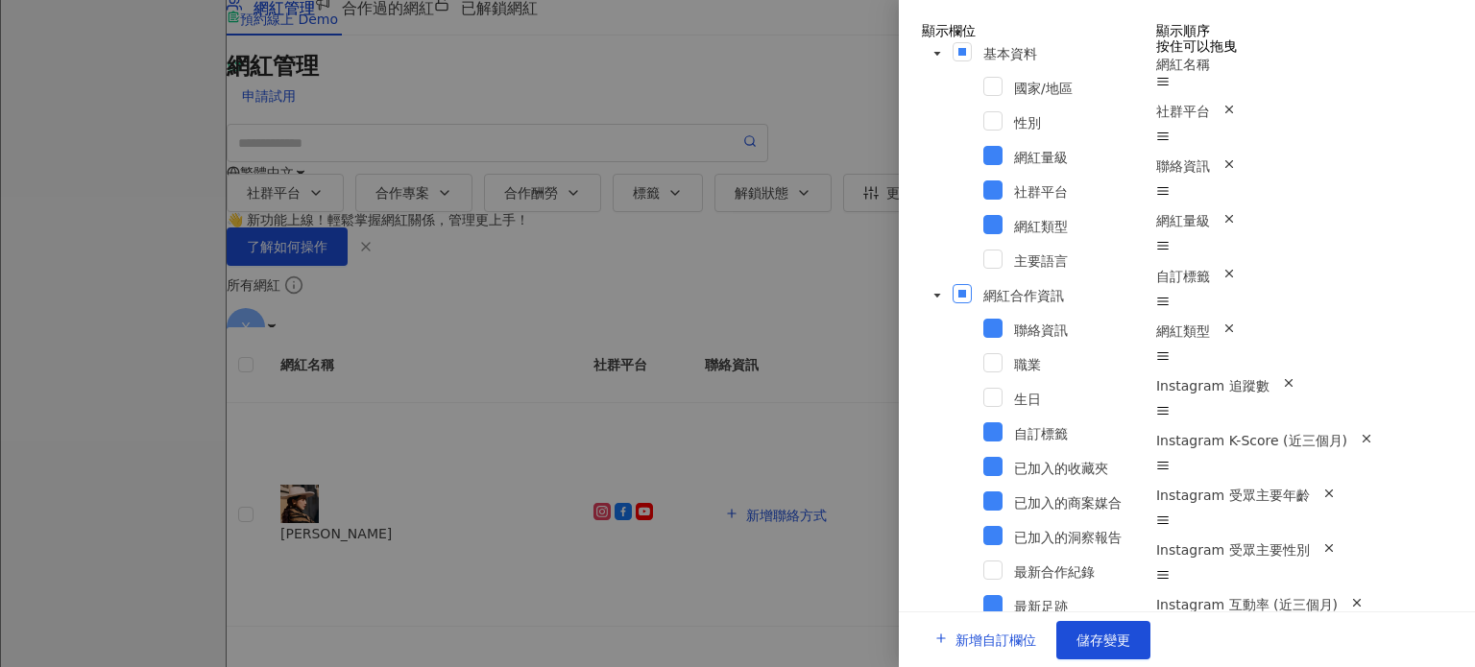
click at [953, 284] on span at bounding box center [962, 293] width 19 height 19
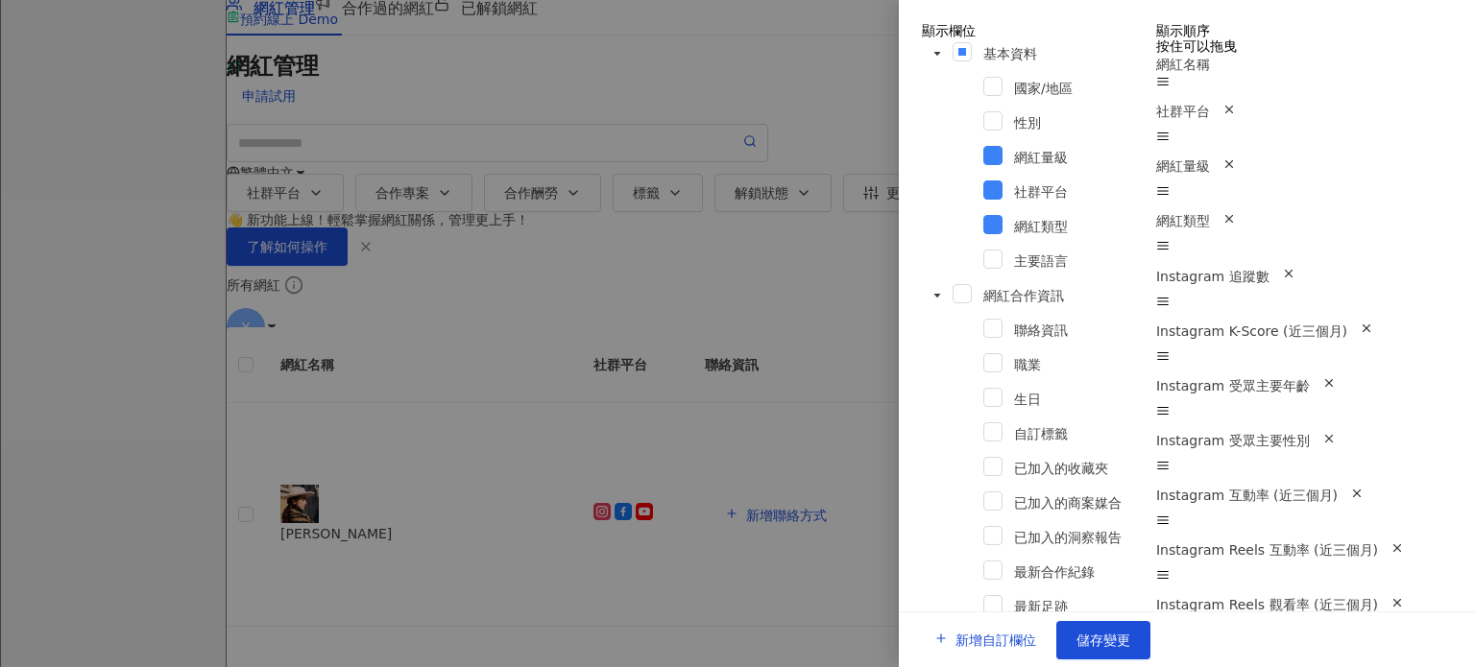
drag, startPoint x: 757, startPoint y: 293, endPoint x: 837, endPoint y: 337, distance: 92.0
click at [761, 299] on div at bounding box center [737, 333] width 1475 height 667
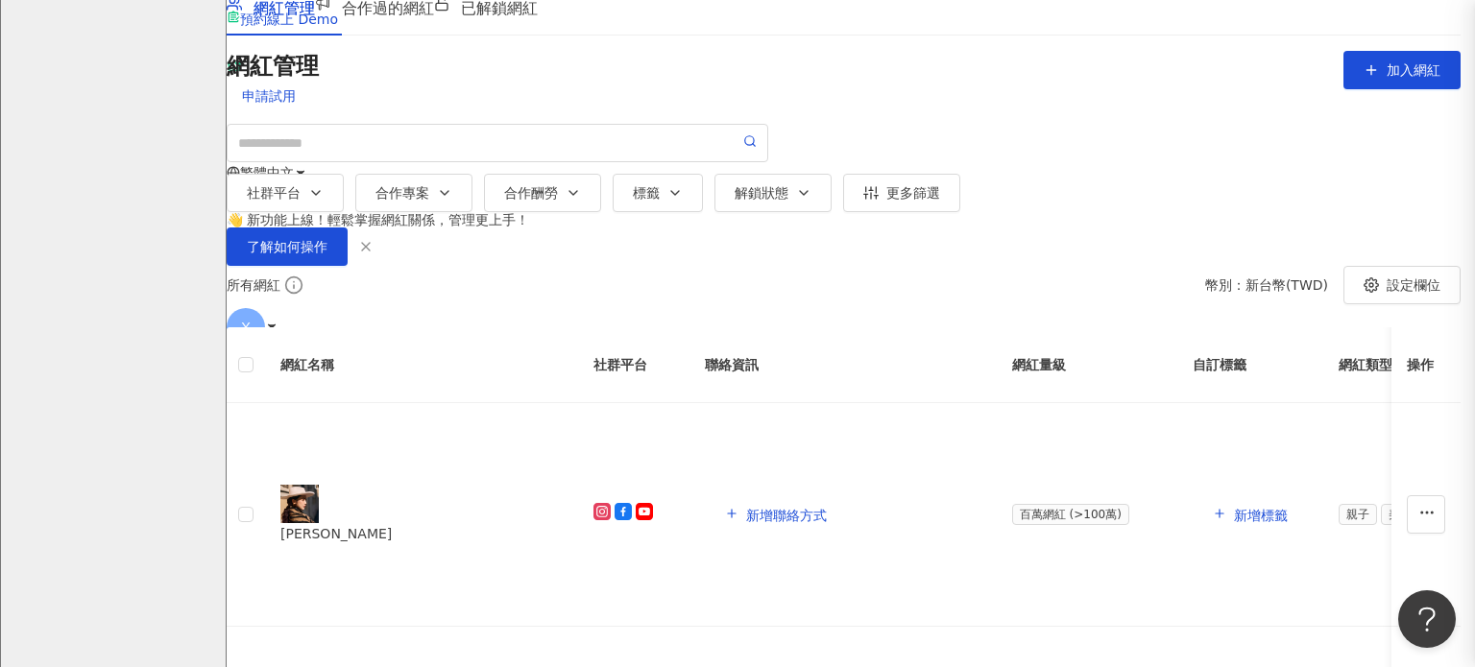
click at [845, 357] on div at bounding box center [737, 333] width 1475 height 667
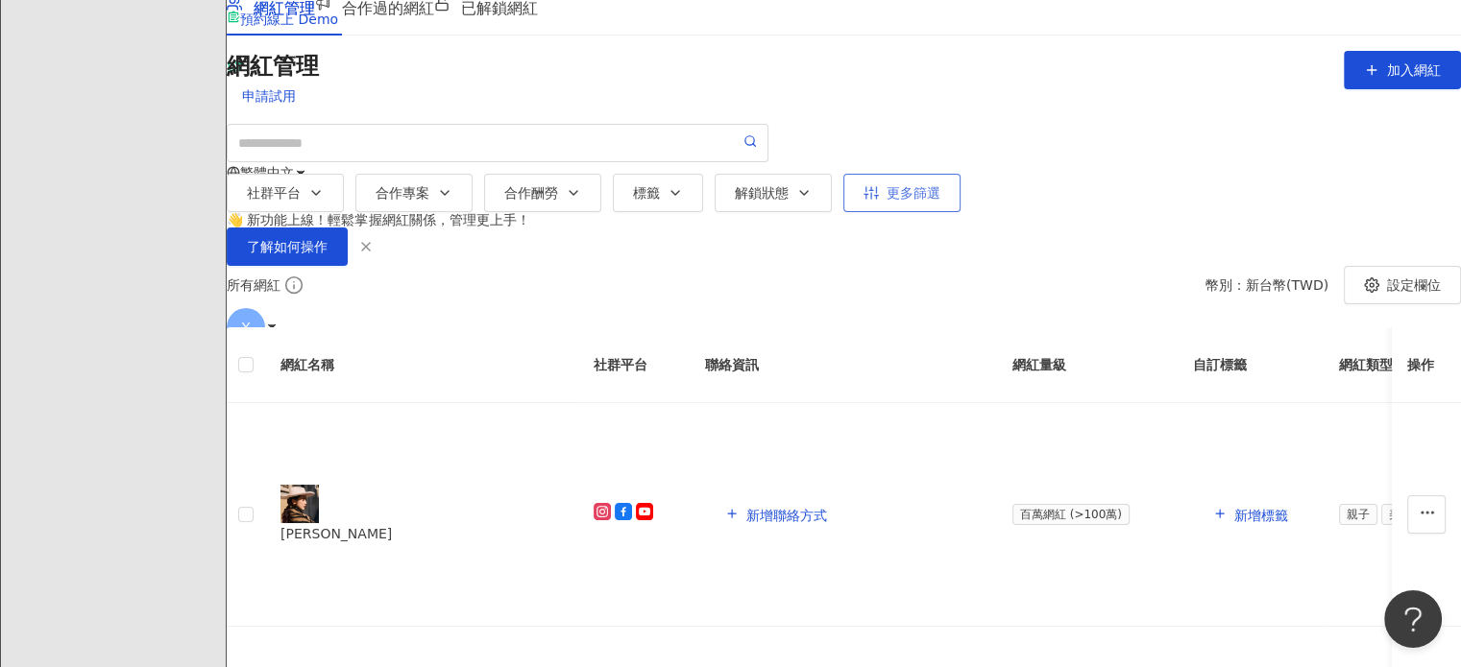
click at [927, 185] on div "更多篩選" at bounding box center [901, 192] width 77 height 15
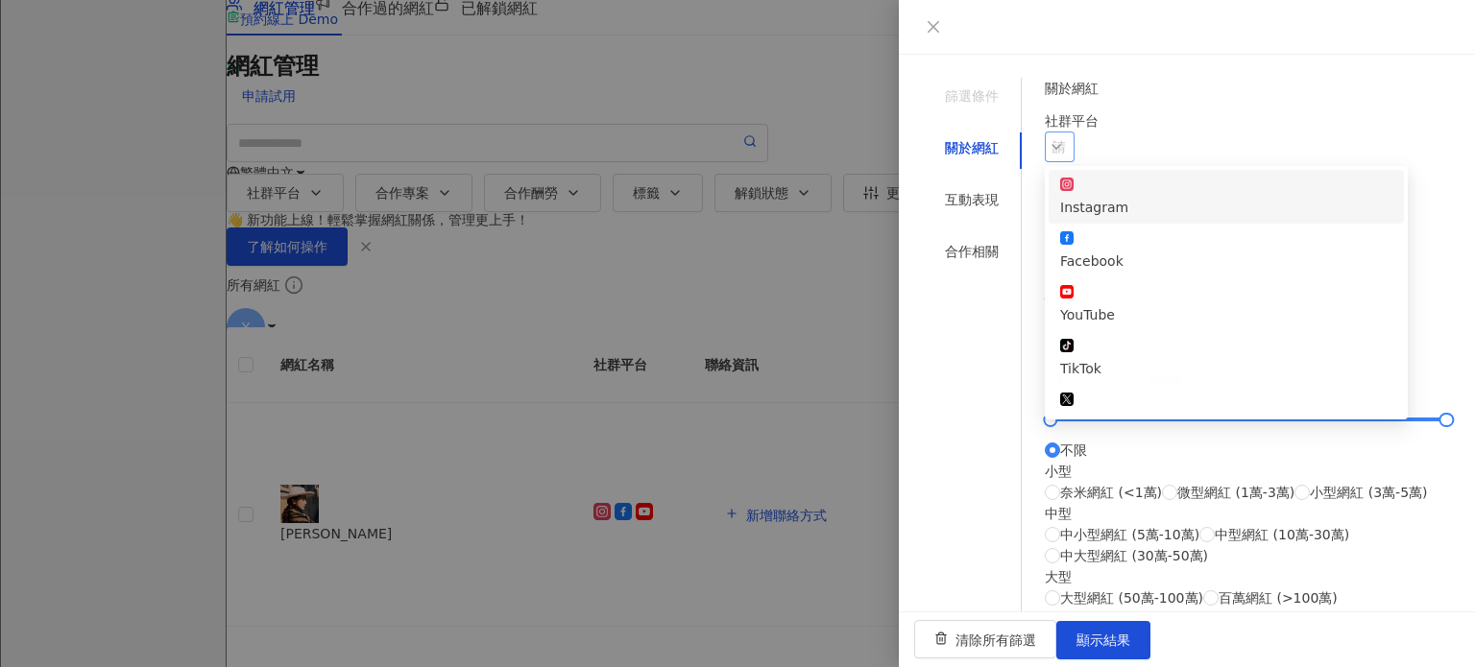
click at [1051, 140] on div at bounding box center [1050, 147] width 2 height 14
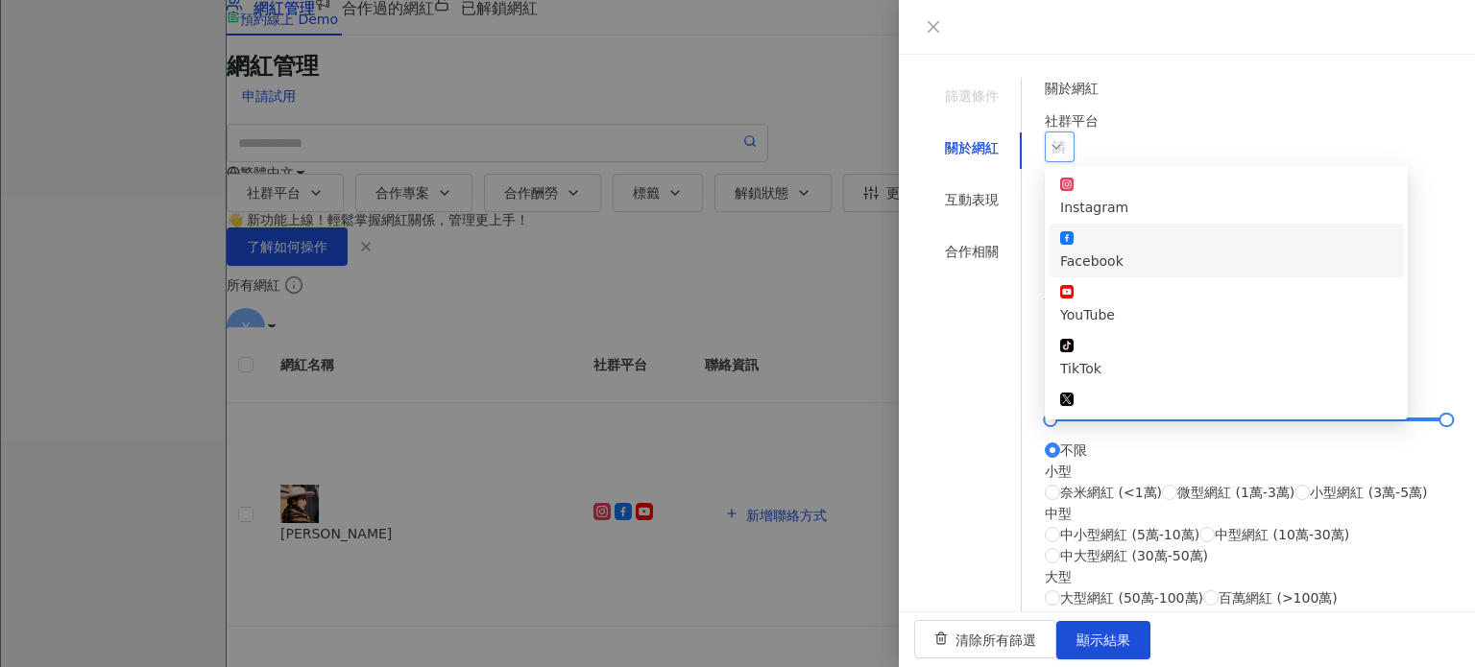
click at [1148, 251] on div "Facebook" at bounding box center [1226, 261] width 332 height 21
drag, startPoint x: 999, startPoint y: 230, endPoint x: 1009, endPoint y: 230, distance: 10.6
click at [999, 230] on div "篩選條件 關於網紅 互動表現 合作相關" at bounding box center [972, 369] width 100 height 583
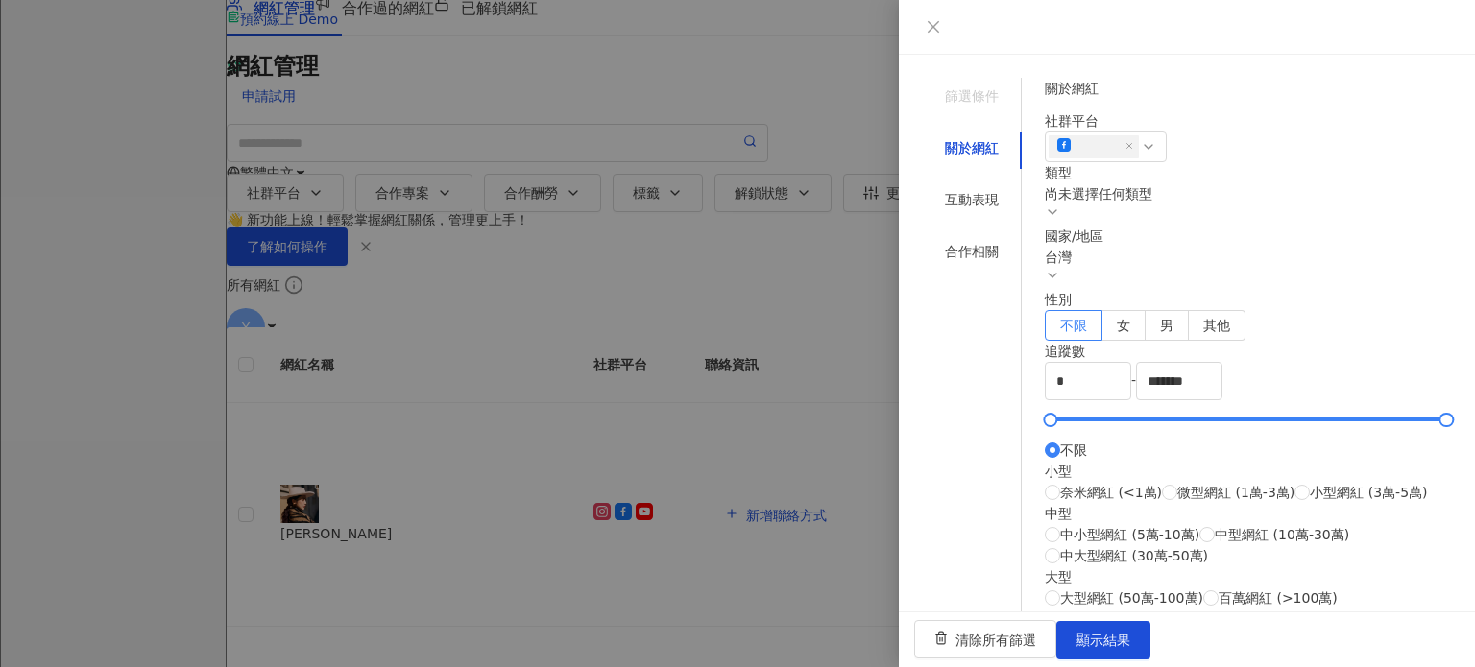
click at [1127, 205] on div "尚未選擇任何類型" at bounding box center [1248, 193] width 407 height 21
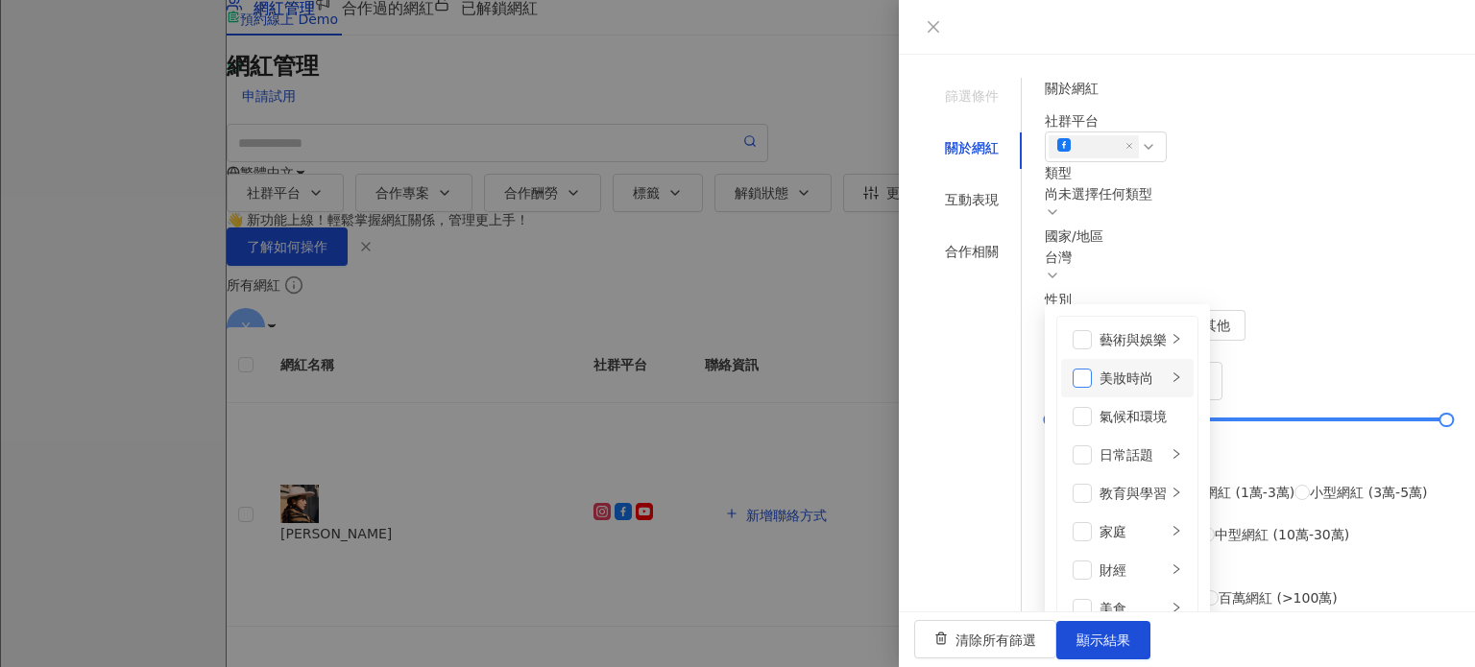
click at [1092, 369] on span at bounding box center [1082, 378] width 19 height 19
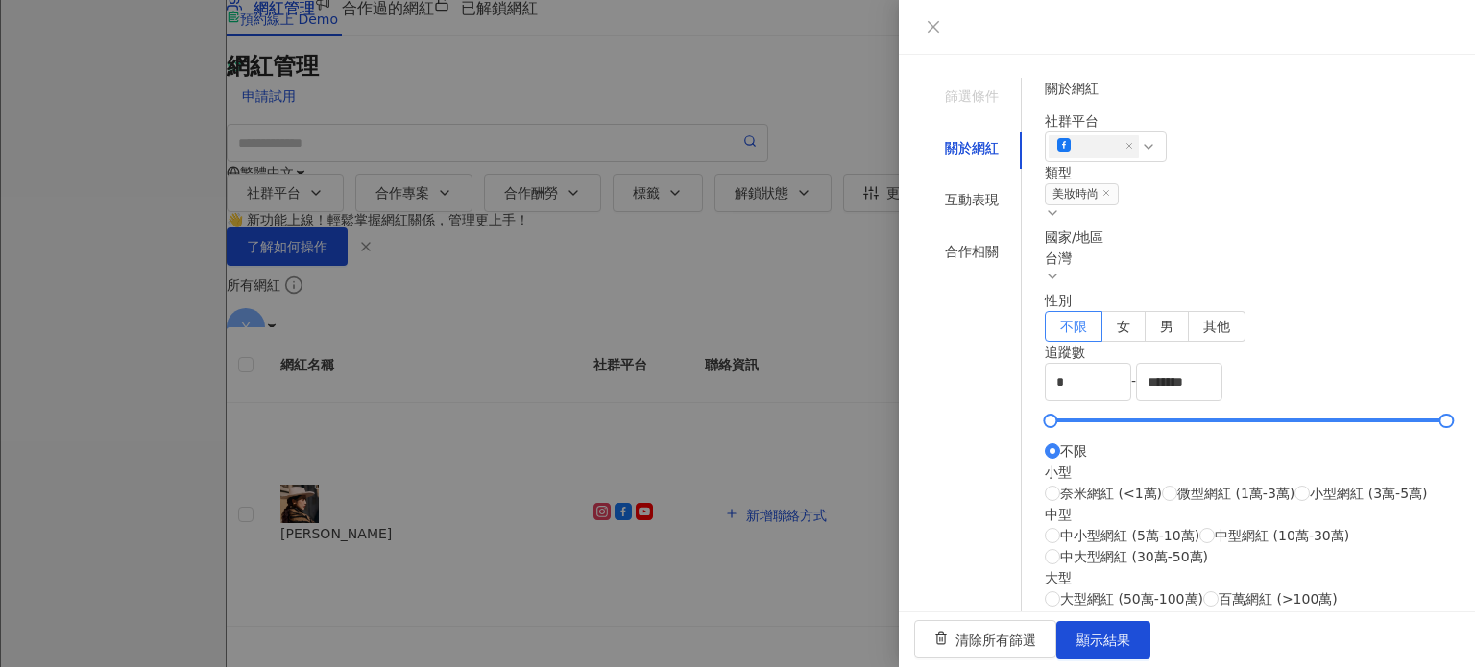
drag, startPoint x: 1178, startPoint y: 193, endPoint x: 1177, endPoint y: 210, distance: 17.3
click at [1177, 210] on div "類型 美妝時尚 藝術與娛樂 美妝時尚 氣候和環境 日常話題 教育與學習 家庭 財經 美食 命理占卜 遊戲 法政社會 生活風格 影視娛樂 醫療與健康 寵物 攝影…" at bounding box center [1248, 194] width 407 height 64
click at [1130, 319] on span "女" at bounding box center [1123, 326] width 13 height 15
type input "******"
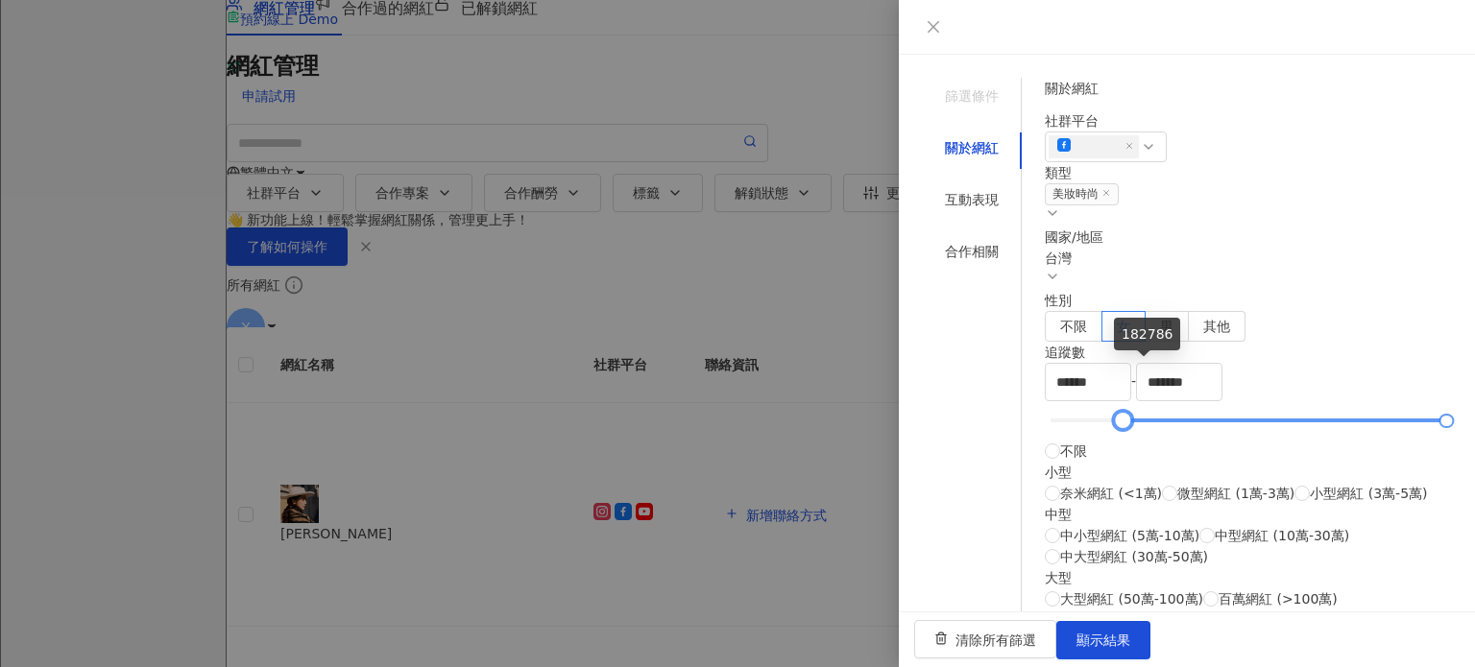
drag, startPoint x: 1083, startPoint y: 376, endPoint x: 1148, endPoint y: 373, distance: 64.5
click at [1127, 416] on div at bounding box center [1122, 421] width 11 height 11
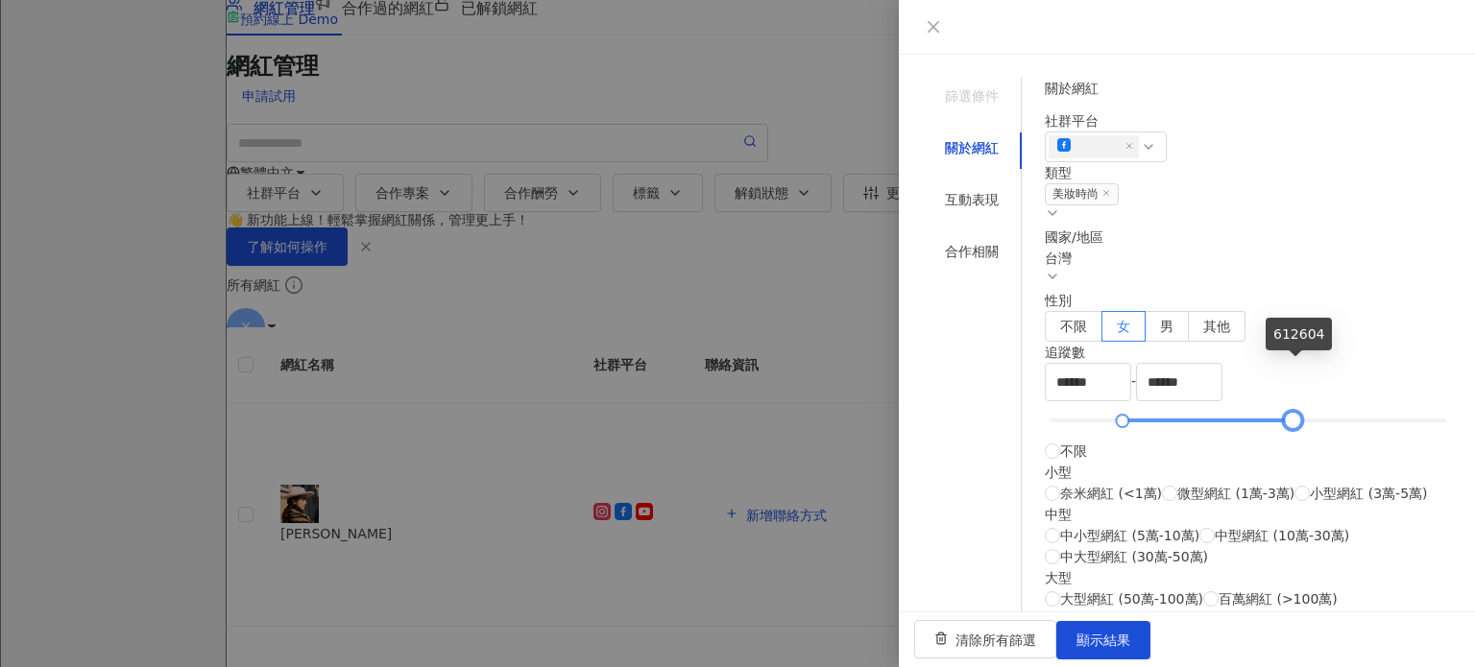
type input "******"
drag, startPoint x: 1427, startPoint y: 375, endPoint x: 1292, endPoint y: 372, distance: 135.4
click at [1292, 416] on div at bounding box center [1294, 421] width 11 height 11
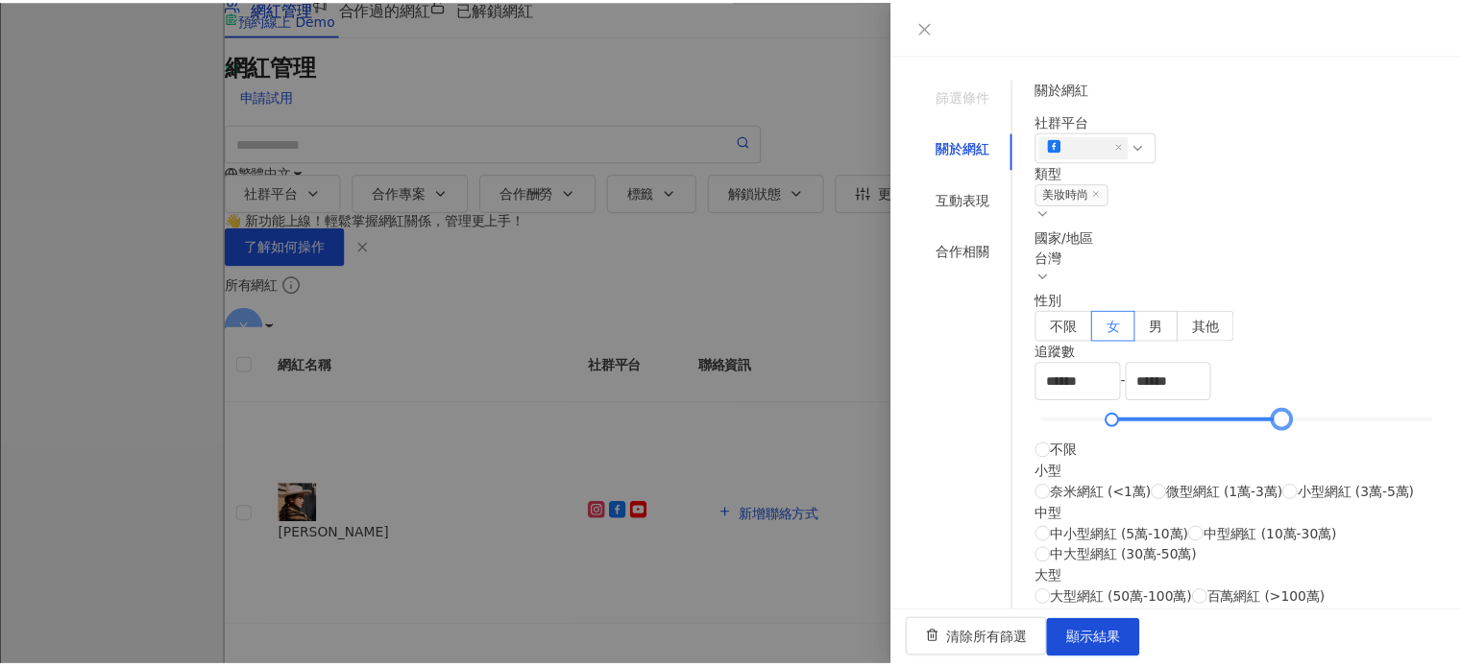
scroll to position [602, 0]
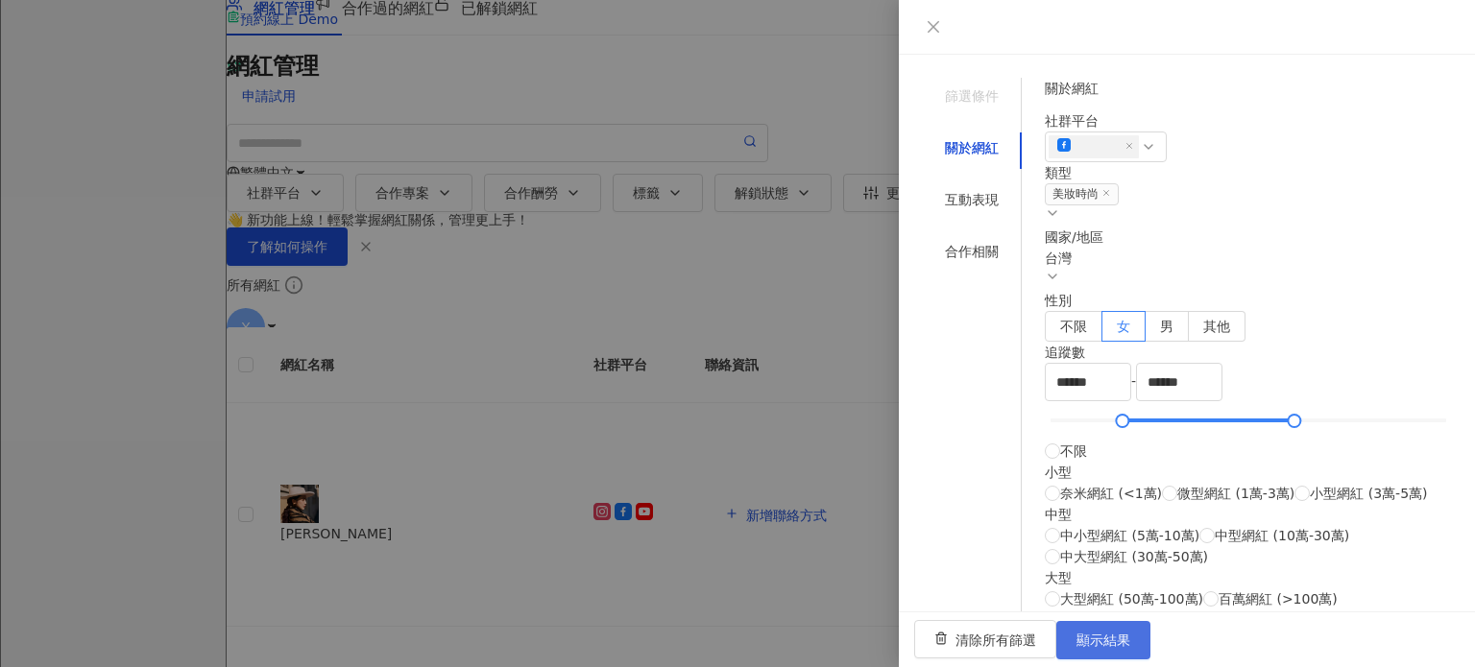
click at [1130, 633] on span "顯示結果" at bounding box center [1103, 640] width 54 height 15
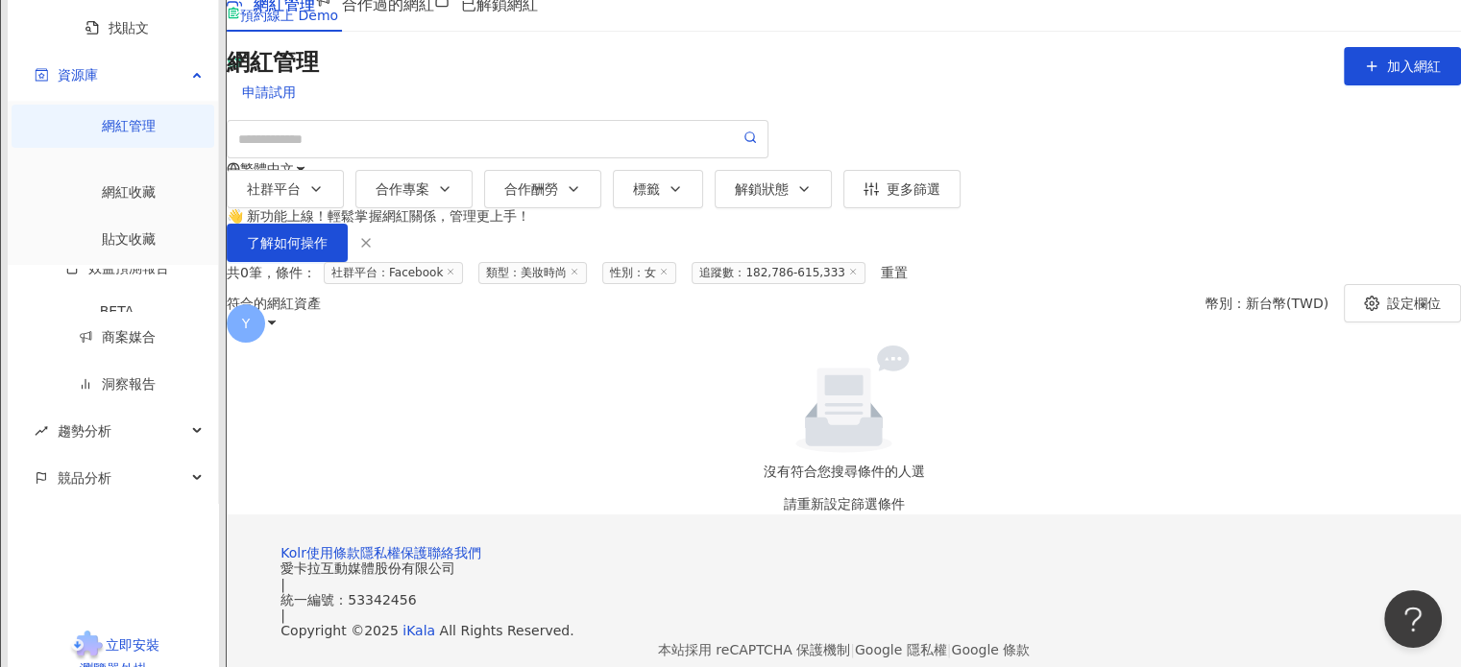
scroll to position [96, 0]
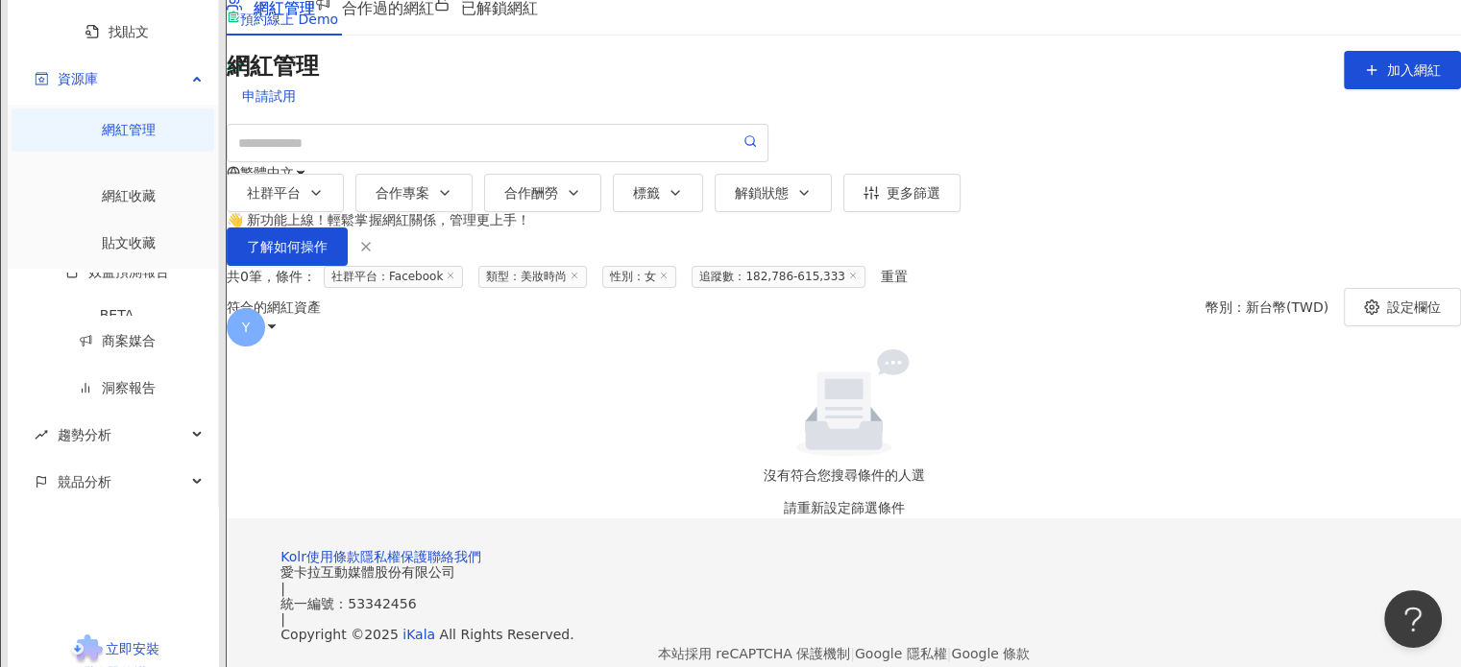
click at [668, 280] on icon at bounding box center [664, 276] width 10 height 10
click at [0, 0] on span "追蹤數：182,786-615,333" at bounding box center [0, 0] width 0 height 0
click at [0, 0] on icon at bounding box center [0, 0] width 0 height 0
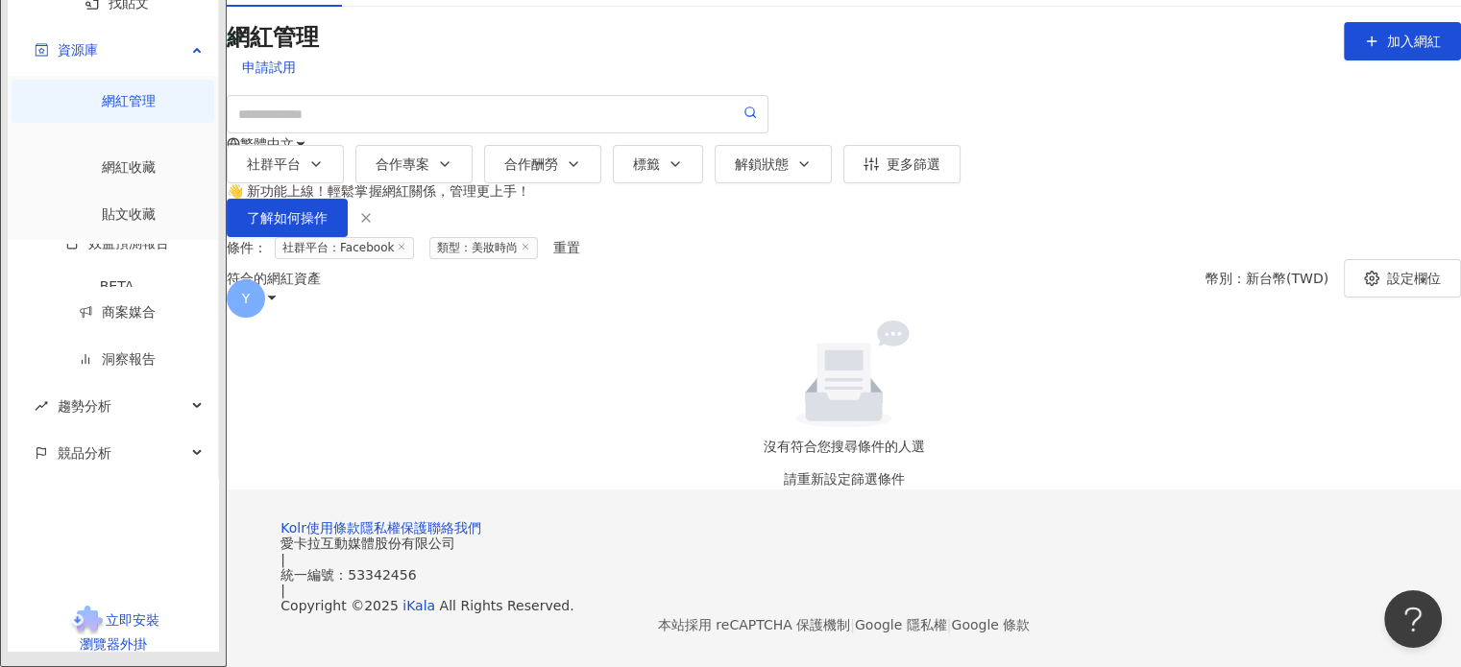
scroll to position [288, 0]
click at [1368, 259] on button "設定欄位" at bounding box center [1401, 278] width 117 height 38
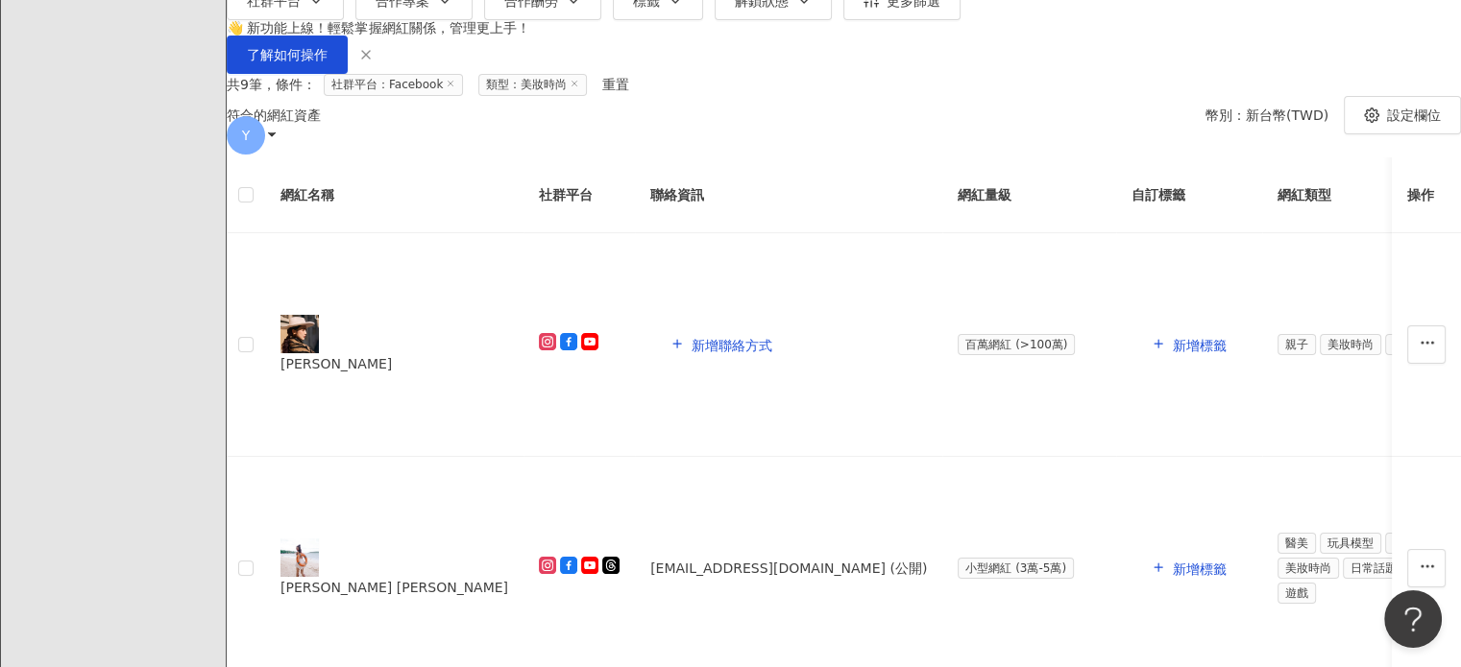
click at [964, 134] on div "符合的網紅資產 幣別 ： 新台幣 ( TWD ) 設定欄位" at bounding box center [844, 115] width 1234 height 38
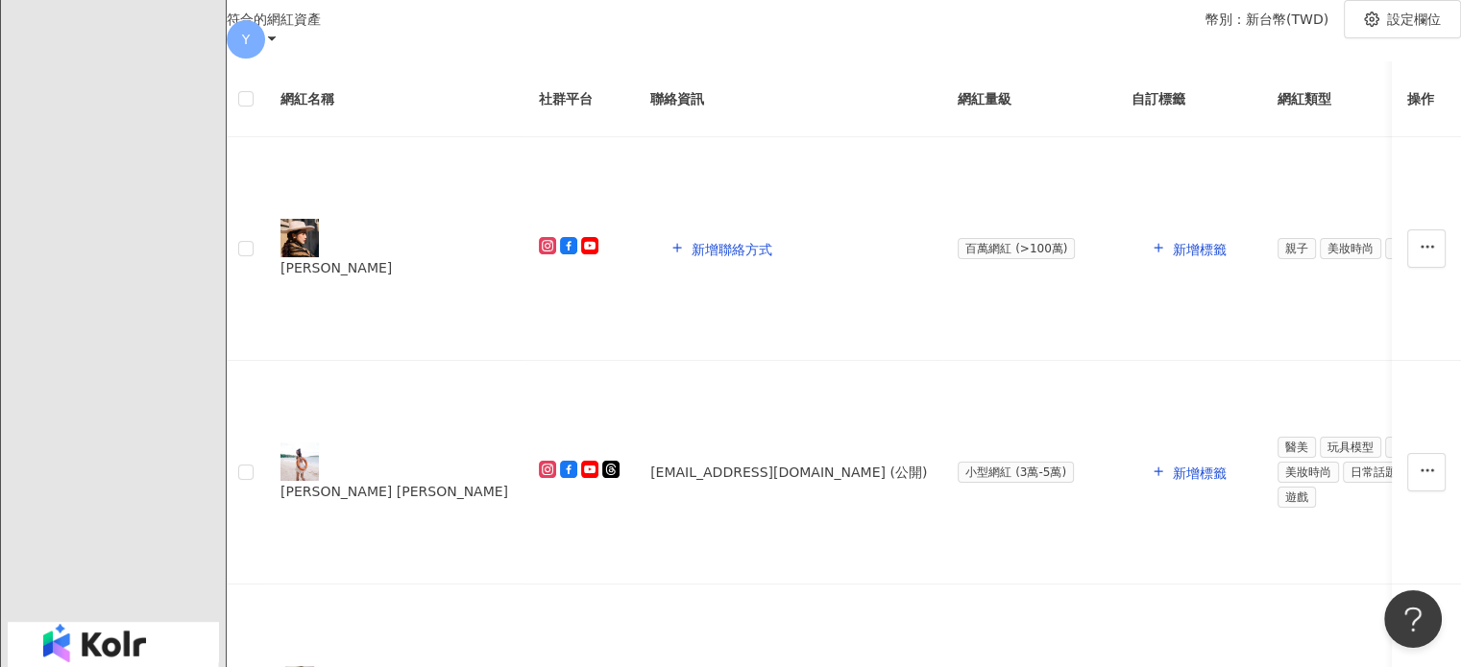
scroll to position [384, 0]
click at [565, 461] on icon at bounding box center [568, 469] width 17 height 17
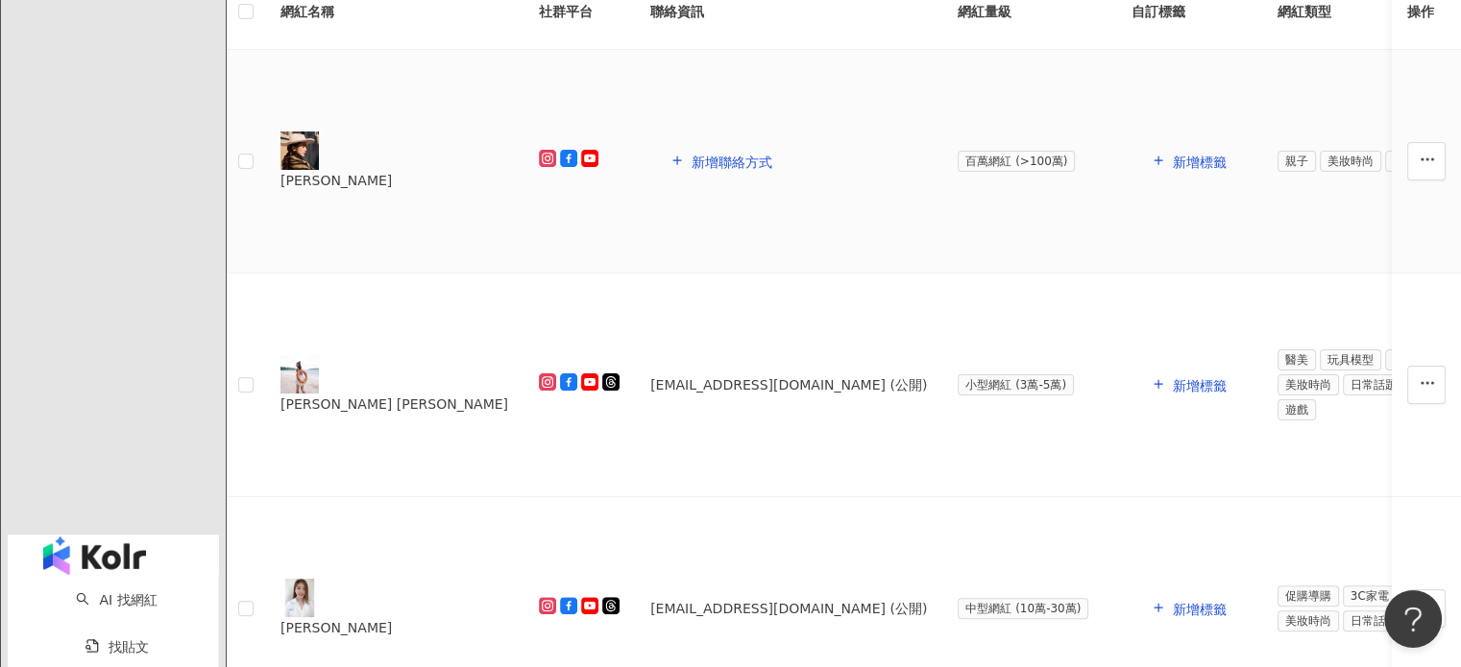
scroll to position [576, 0]
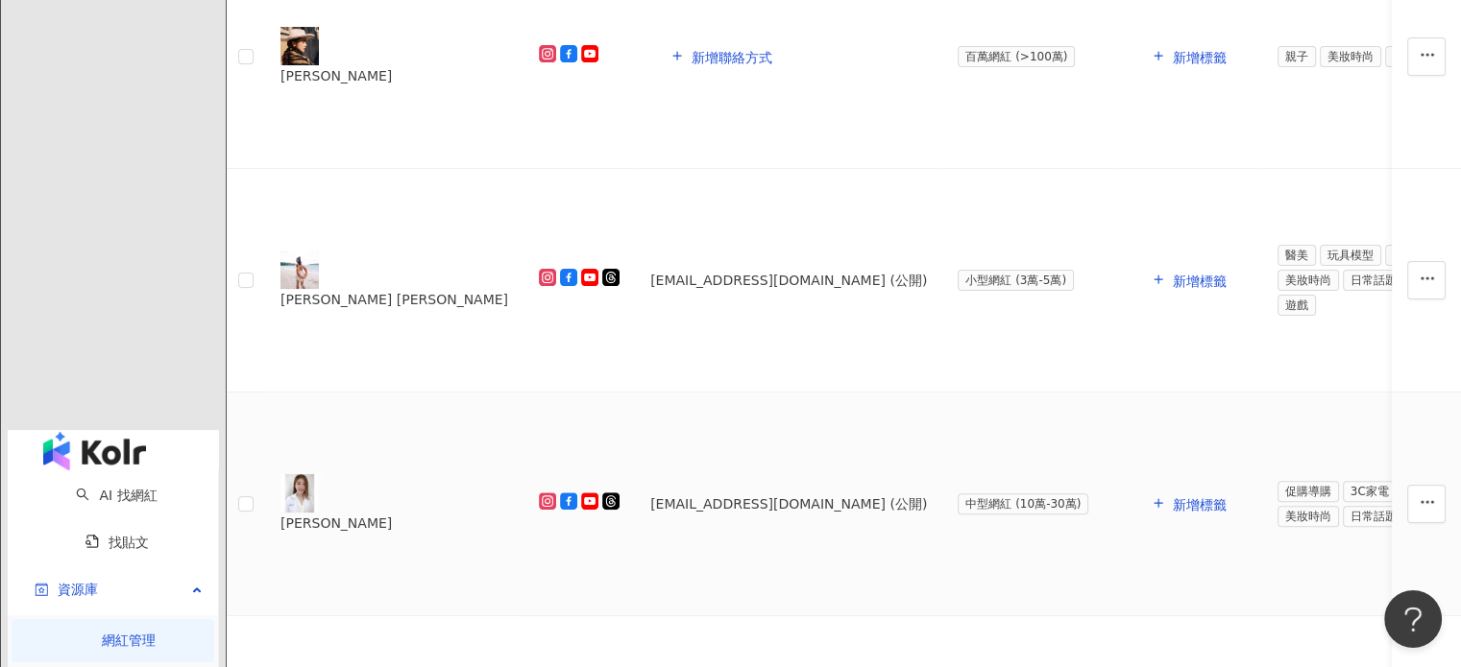
click at [569, 493] on icon at bounding box center [568, 501] width 17 height 17
drag, startPoint x: 568, startPoint y: 431, endPoint x: 578, endPoint y: 411, distance: 22.3
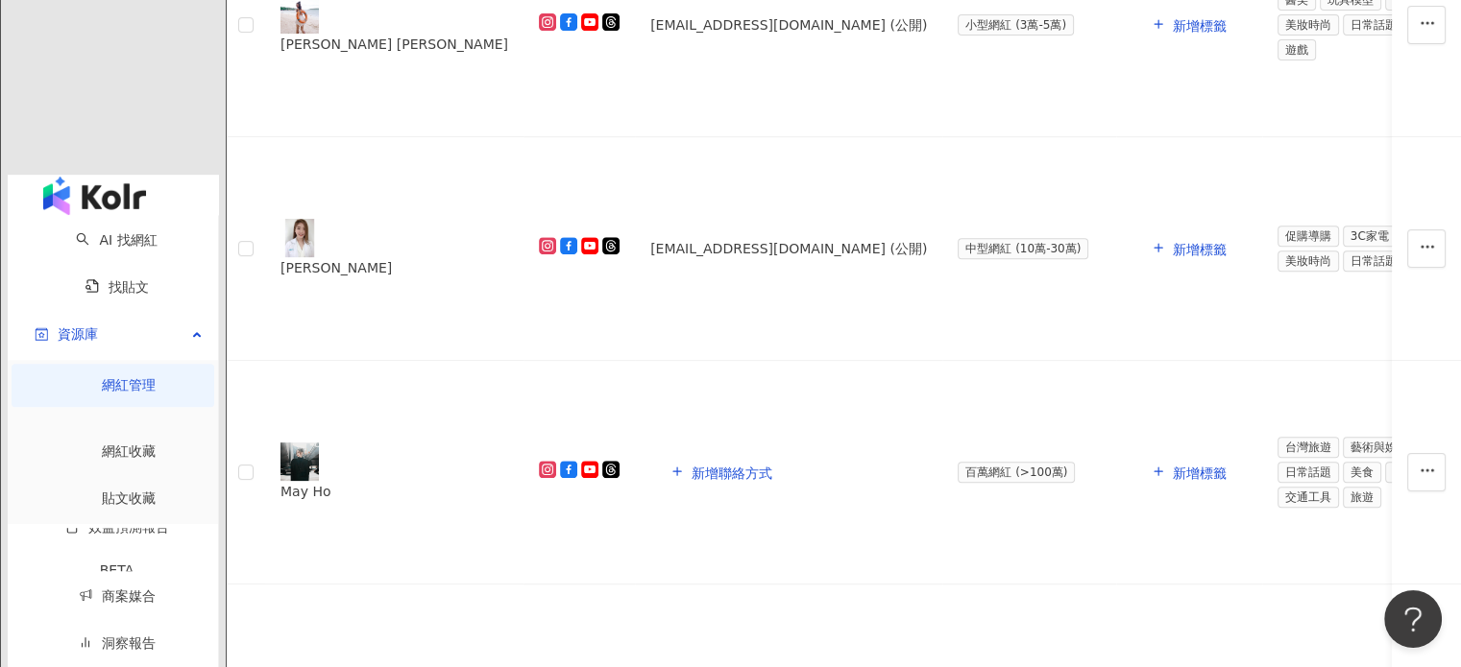
scroll to position [864, 0]
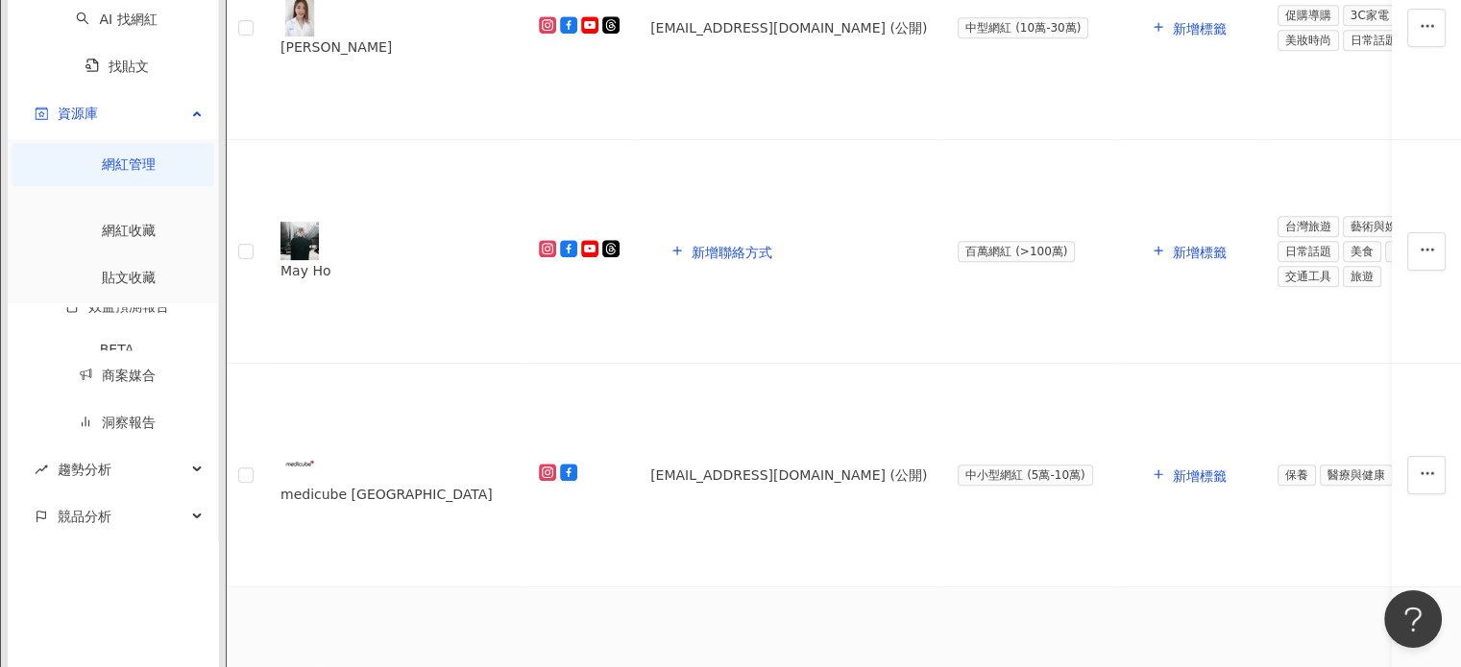
scroll to position [1056, 0]
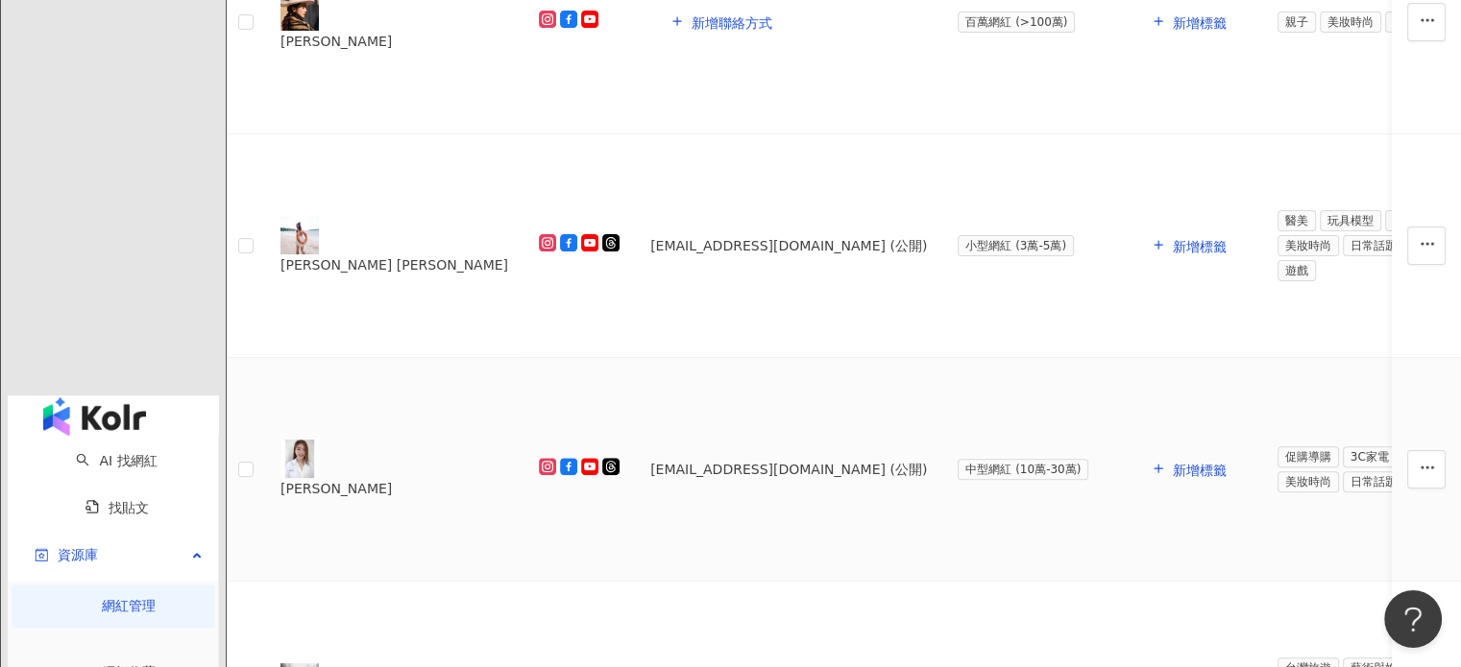
scroll to position [607, 0]
